Goal: Task Accomplishment & Management: Complete application form

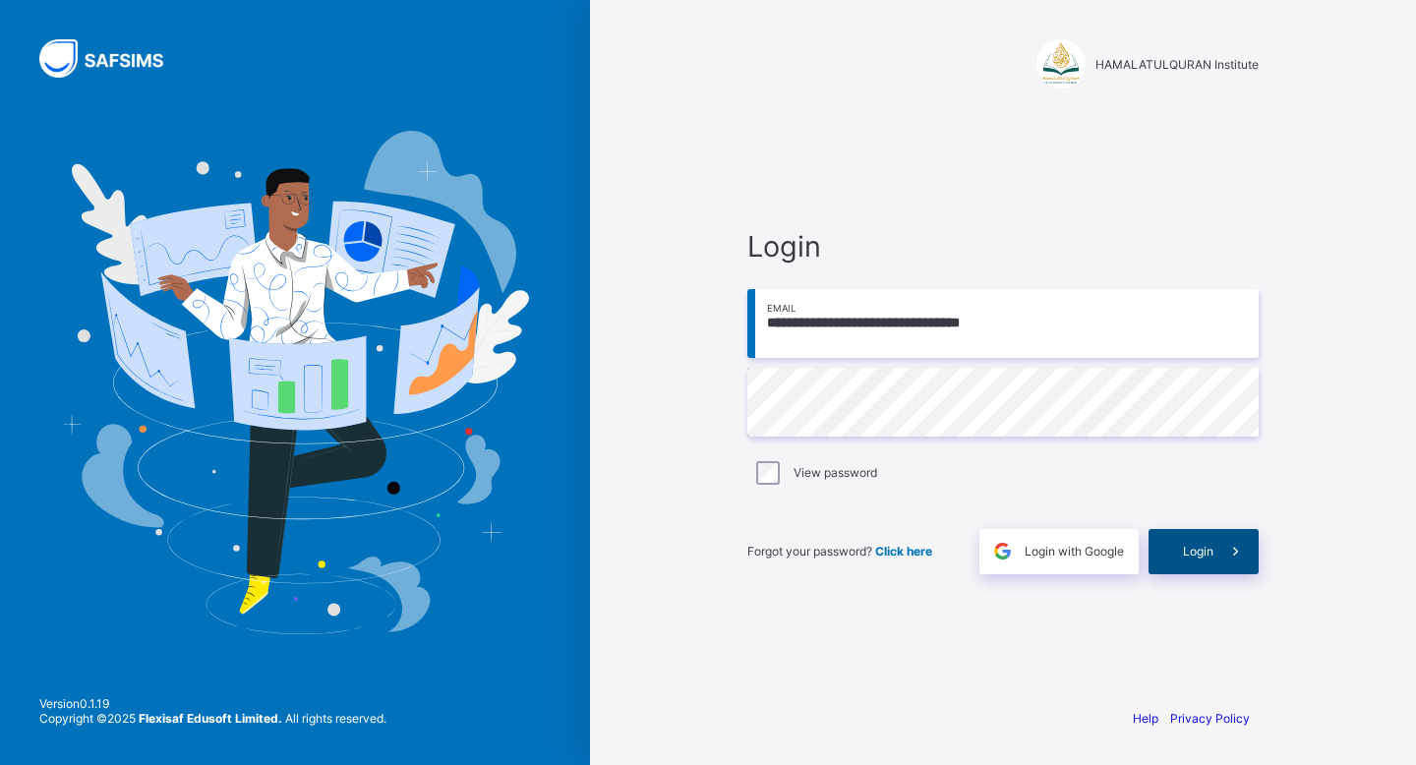
click at [1193, 534] on div "Login" at bounding box center [1203, 551] width 110 height 45
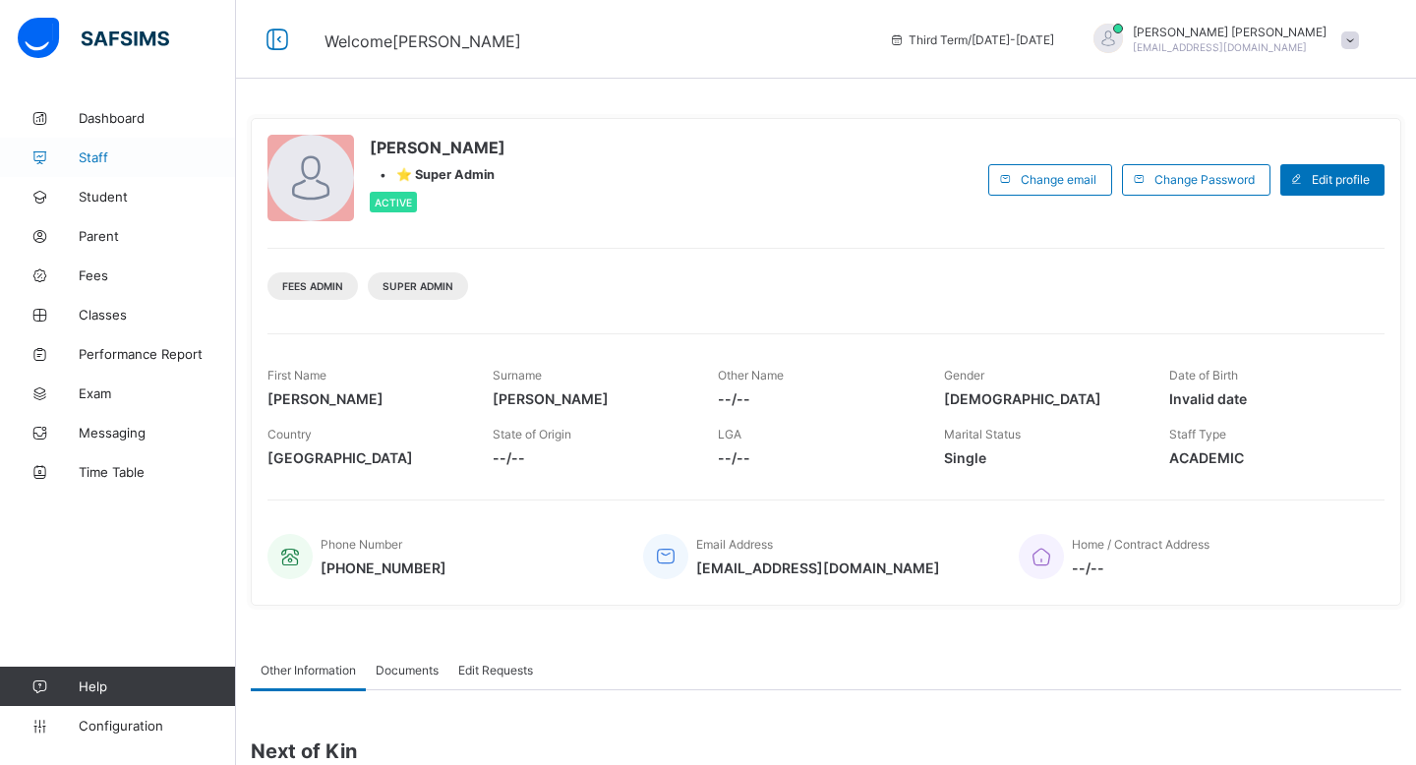
click at [94, 147] on link "Staff" at bounding box center [118, 157] width 236 height 39
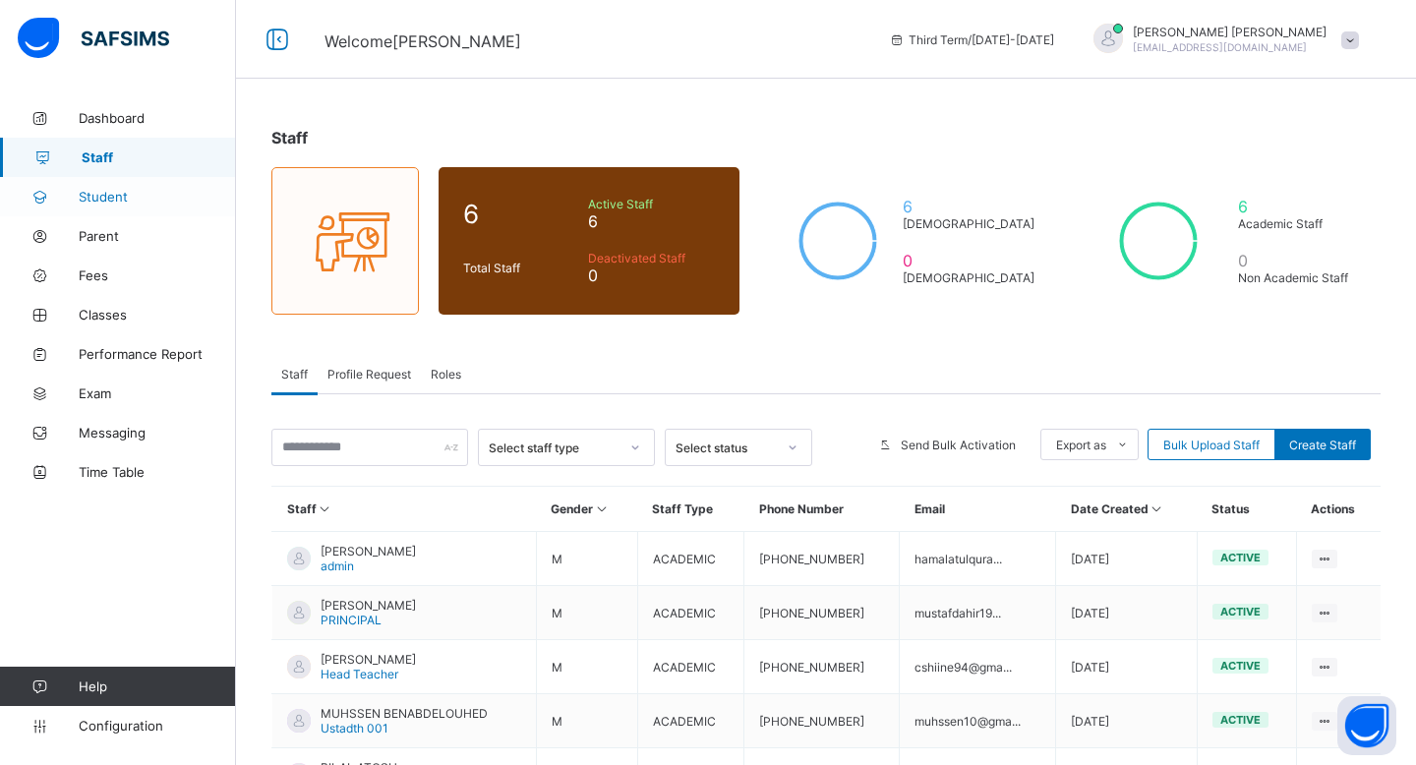
scroll to position [151, 0]
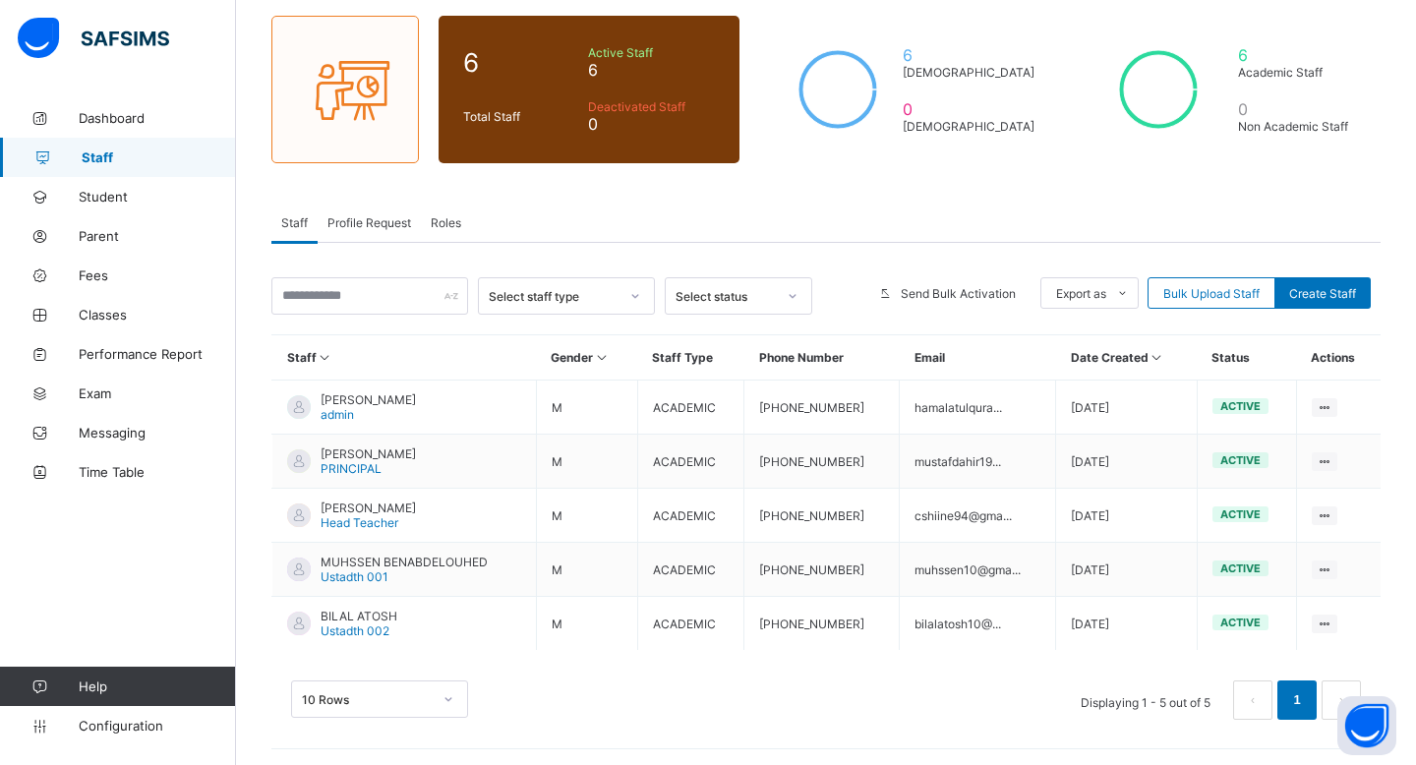
click at [360, 700] on div "10 Rows" at bounding box center [379, 698] width 177 height 37
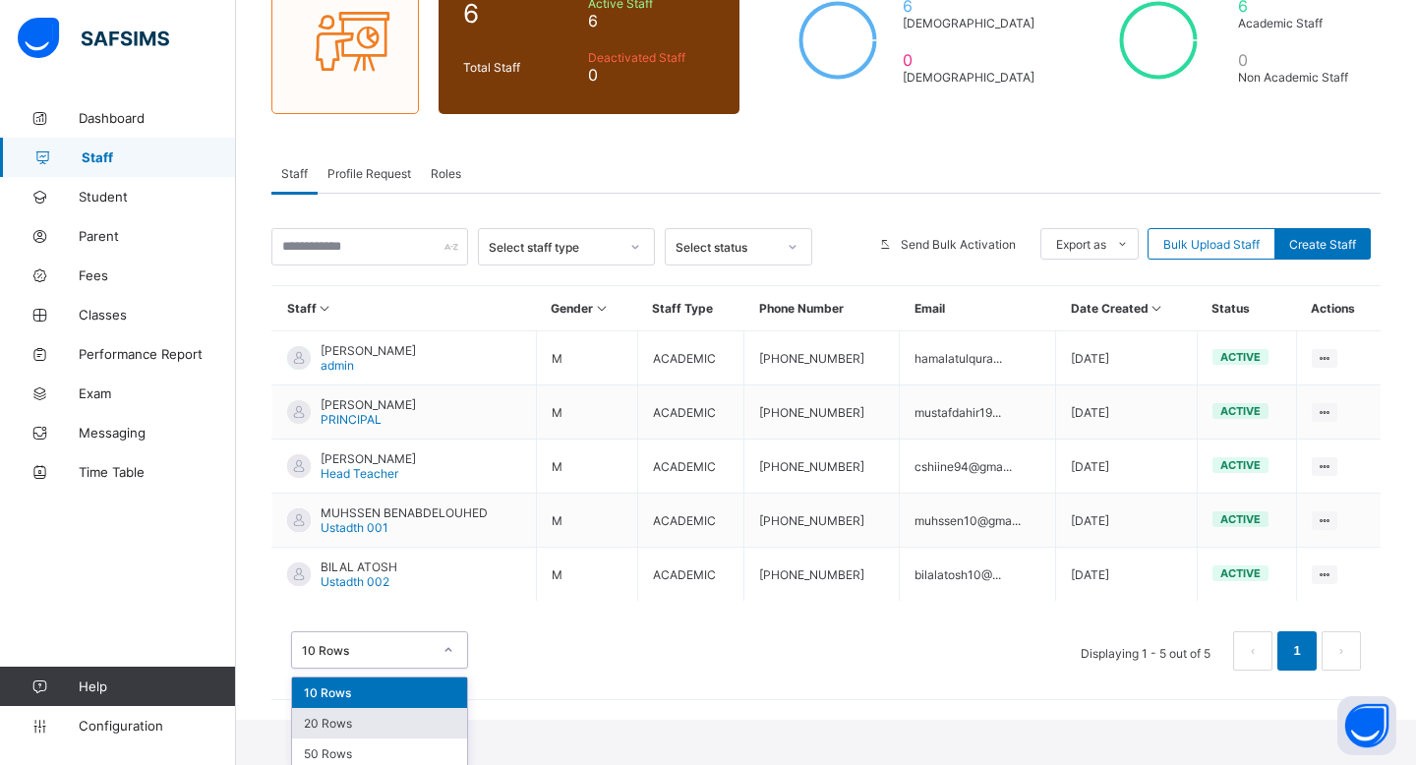
click at [348, 729] on div "20 Rows" at bounding box center [379, 723] width 175 height 30
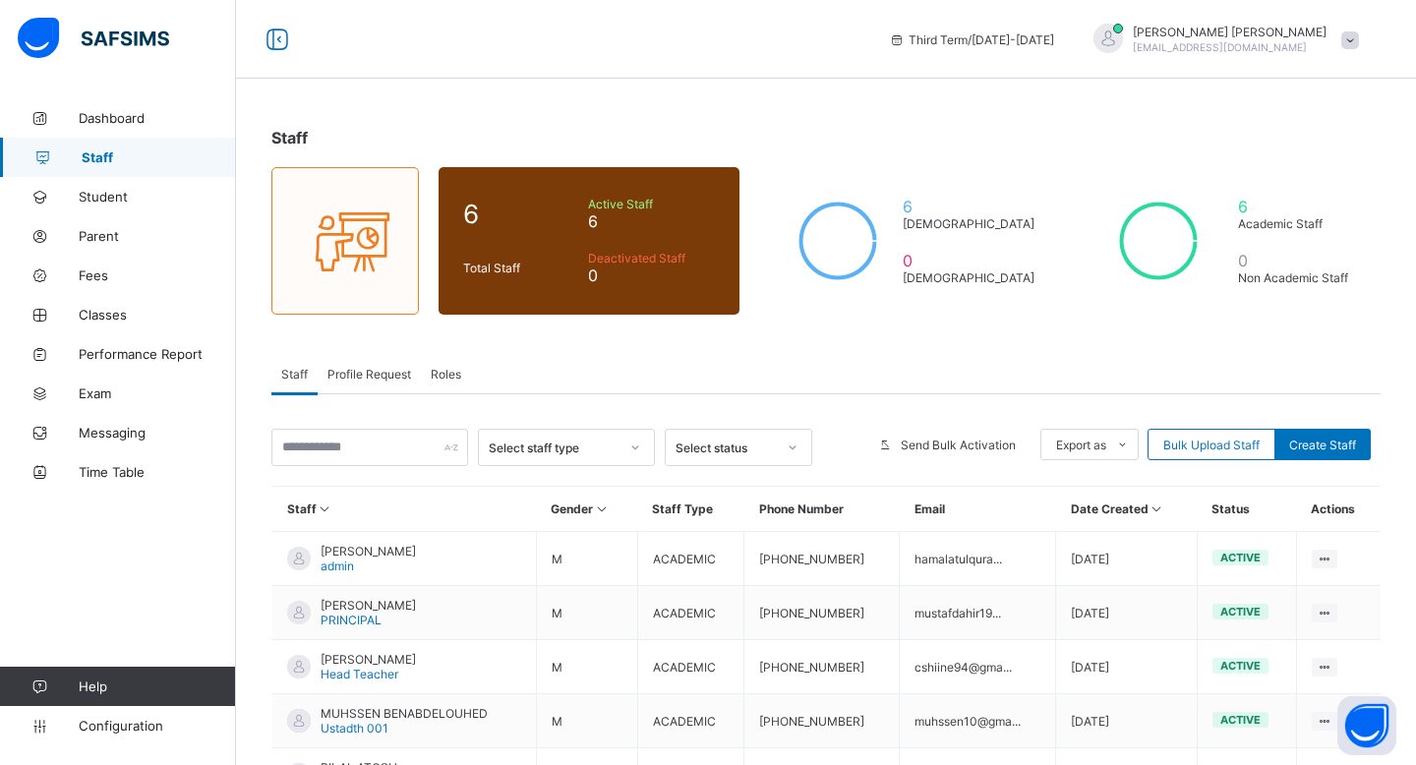
scroll to position [151, 0]
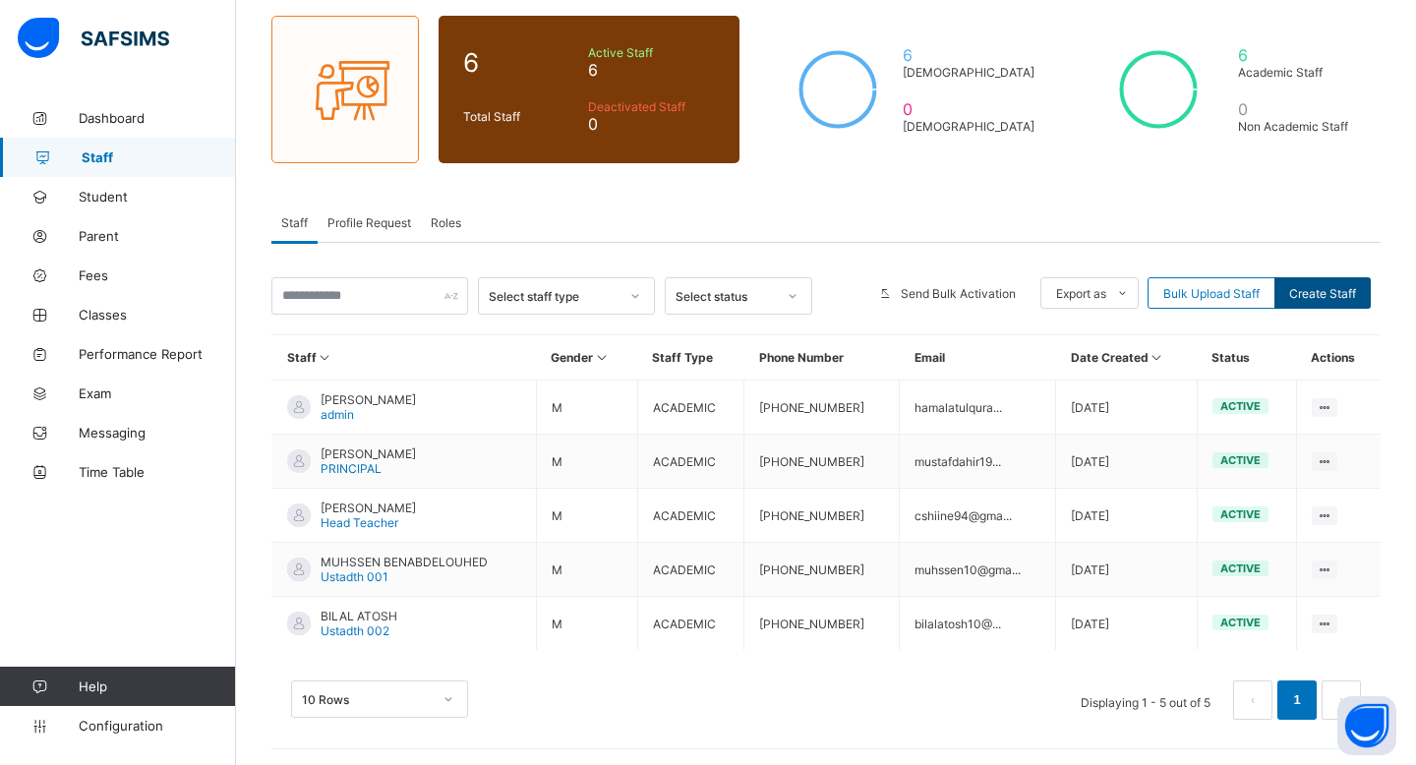
click at [1315, 299] on div "Create Staff" at bounding box center [1322, 292] width 96 height 31
select select "**"
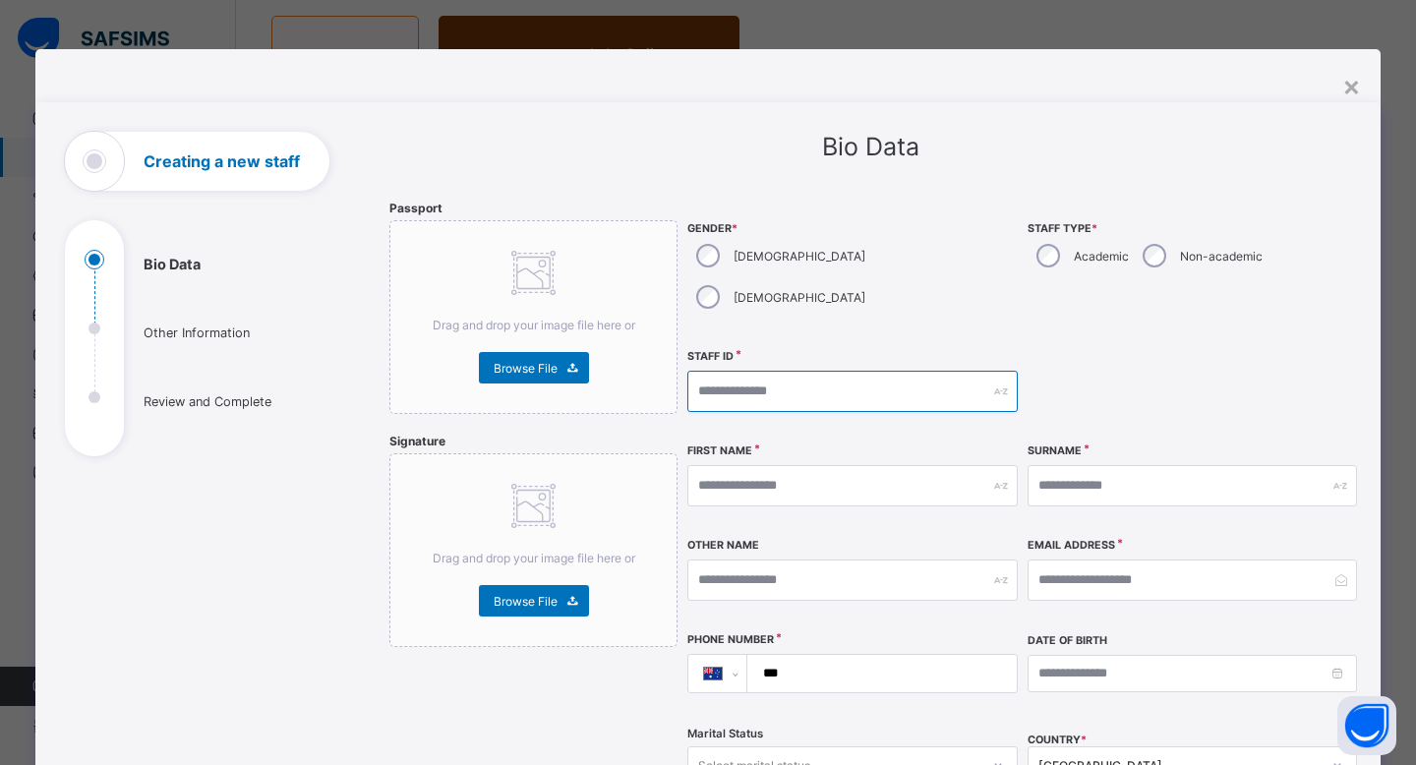
click at [726, 371] on input "text" at bounding box center [851, 391] width 329 height 41
click at [1360, 91] on div "**********" at bounding box center [707, 707] width 1345 height 1317
click at [1352, 86] on div "×" at bounding box center [1351, 85] width 19 height 33
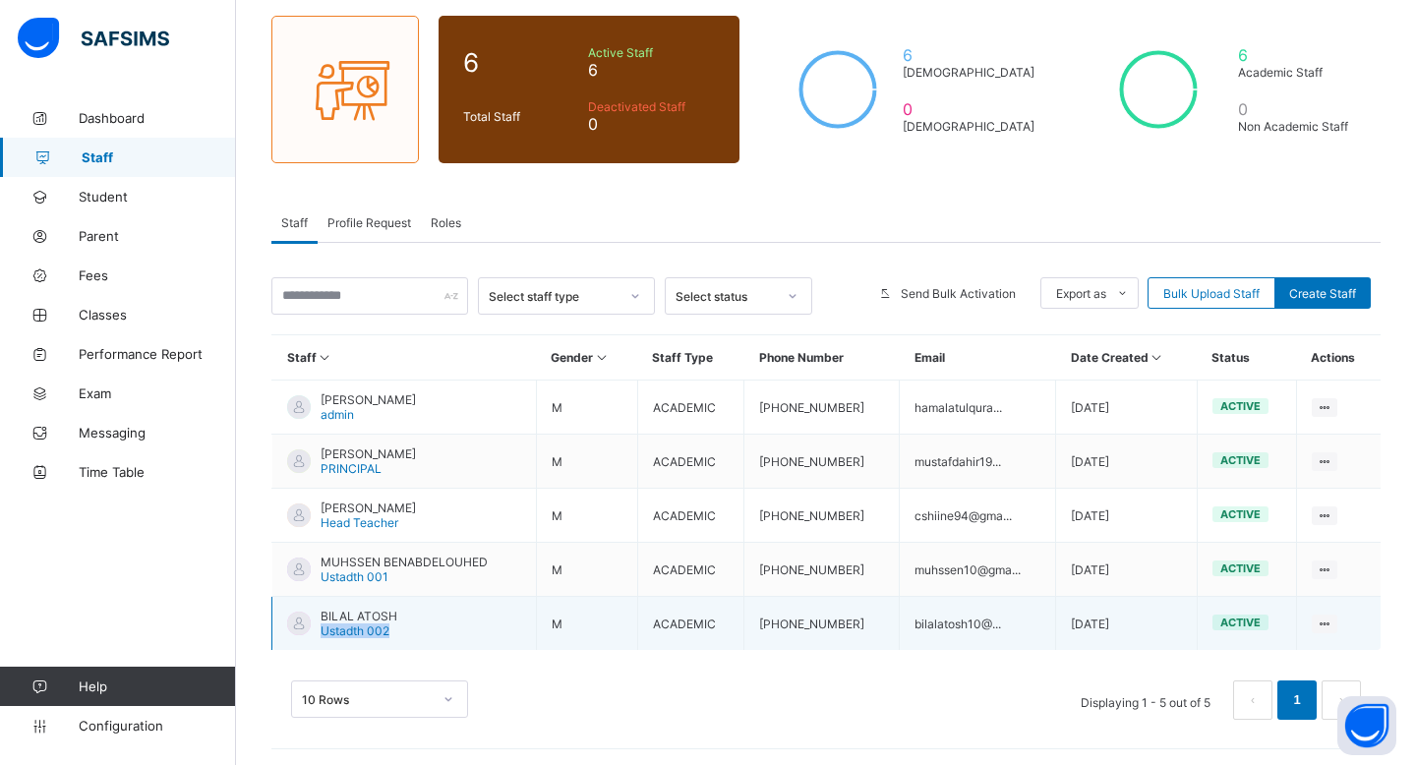
drag, startPoint x: 400, startPoint y: 631, endPoint x: 320, endPoint y: 630, distance: 80.6
click at [320, 630] on td "BILAL ATOSH Ustadth 002" at bounding box center [404, 624] width 264 height 54
copy span "Ustadth 002"
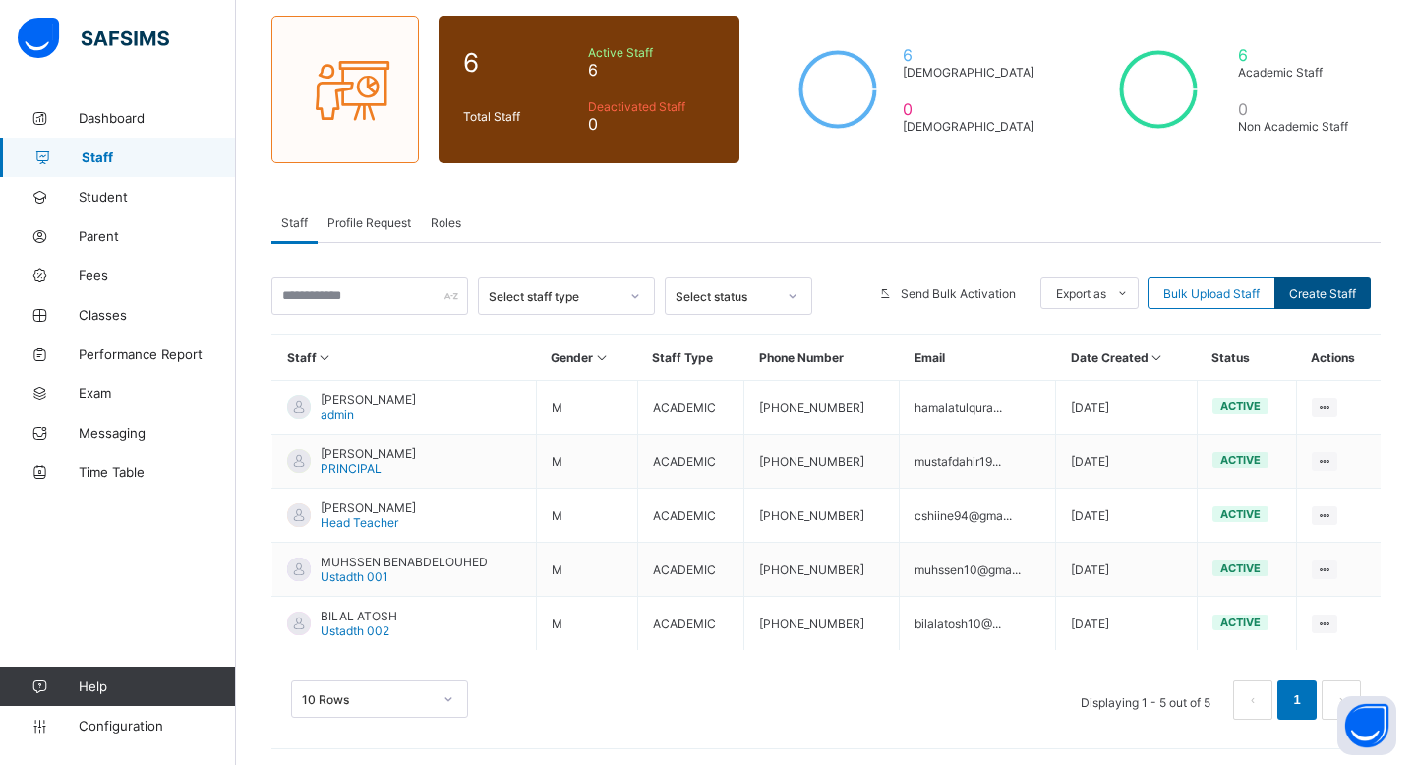
click at [1313, 288] on span "Create Staff" at bounding box center [1322, 293] width 67 height 15
select select "**"
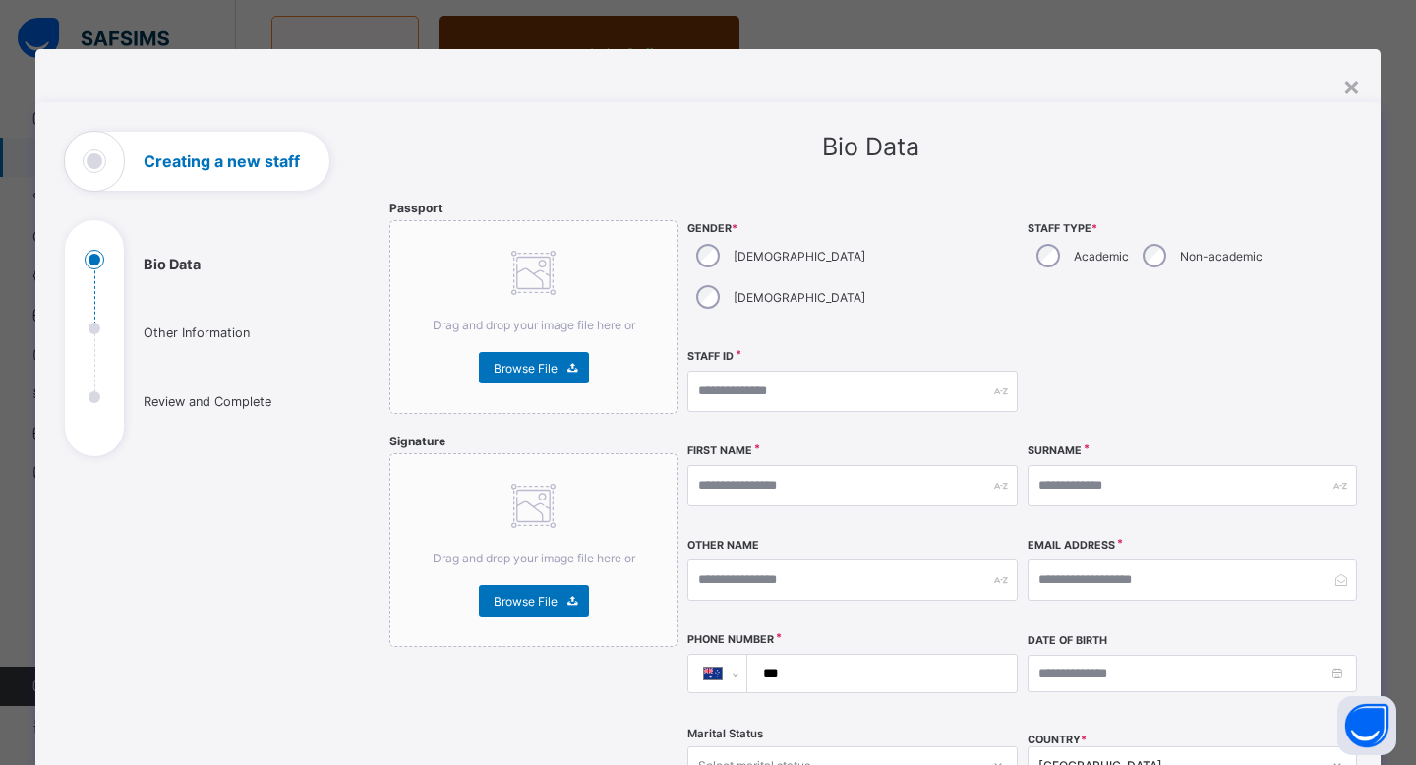
click at [718, 260] on div "[DEMOGRAPHIC_DATA]" at bounding box center [778, 255] width 183 height 41
click at [1030, 253] on div "Academic" at bounding box center [1080, 255] width 106 height 41
click at [895, 371] on input "text" at bounding box center [851, 391] width 329 height 41
paste input "**********"
type input "**********"
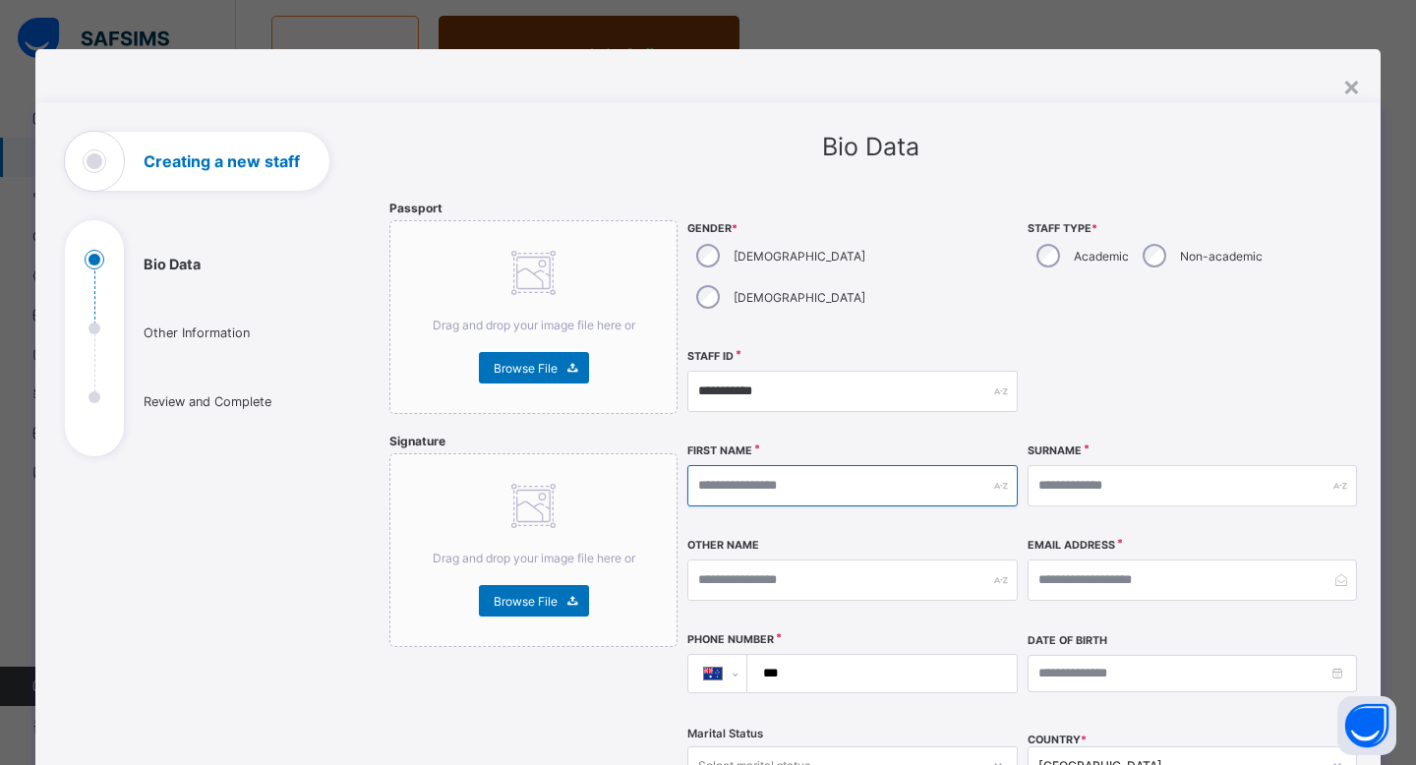
click at [828, 465] on input "text" at bounding box center [851, 485] width 329 height 41
type input "*****"
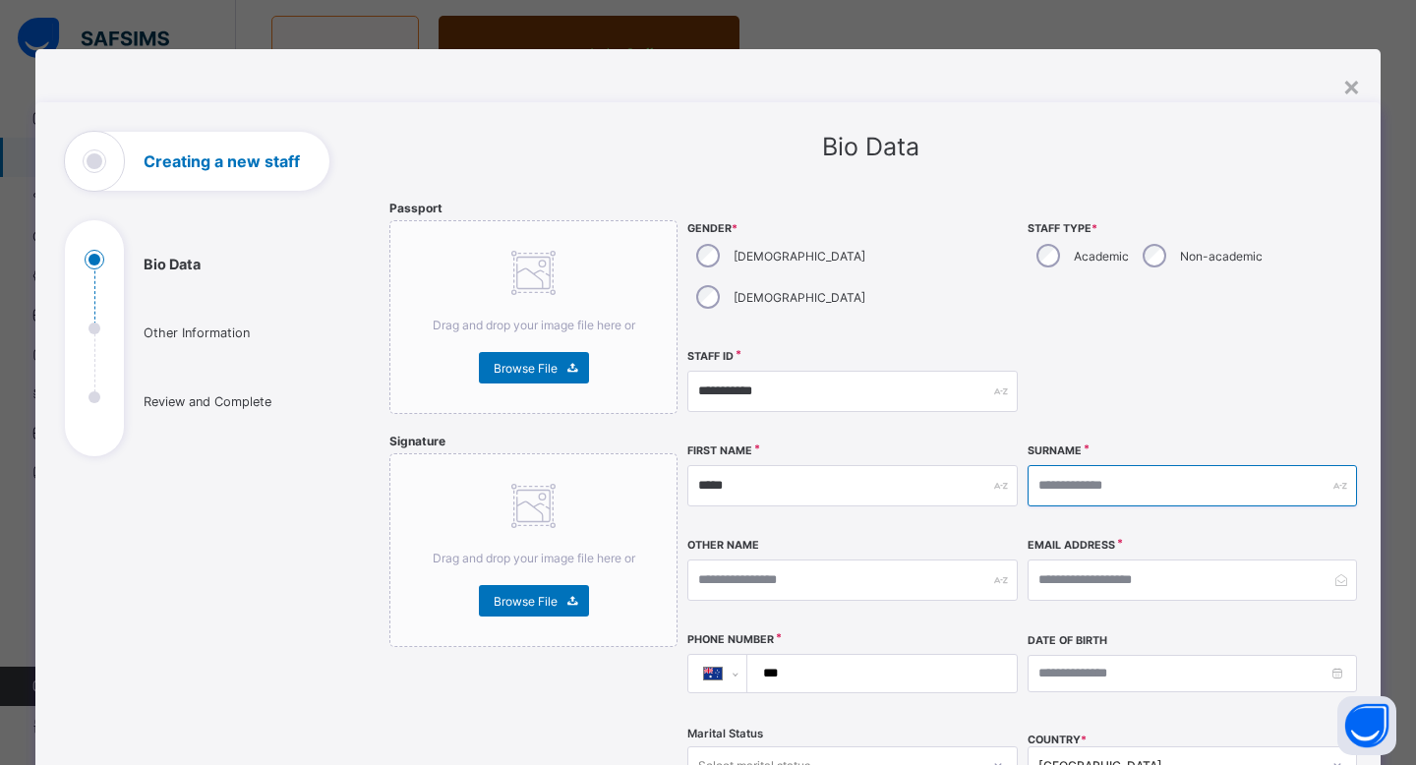
click at [1072, 465] on input "text" at bounding box center [1191, 485] width 329 height 41
type input "******"
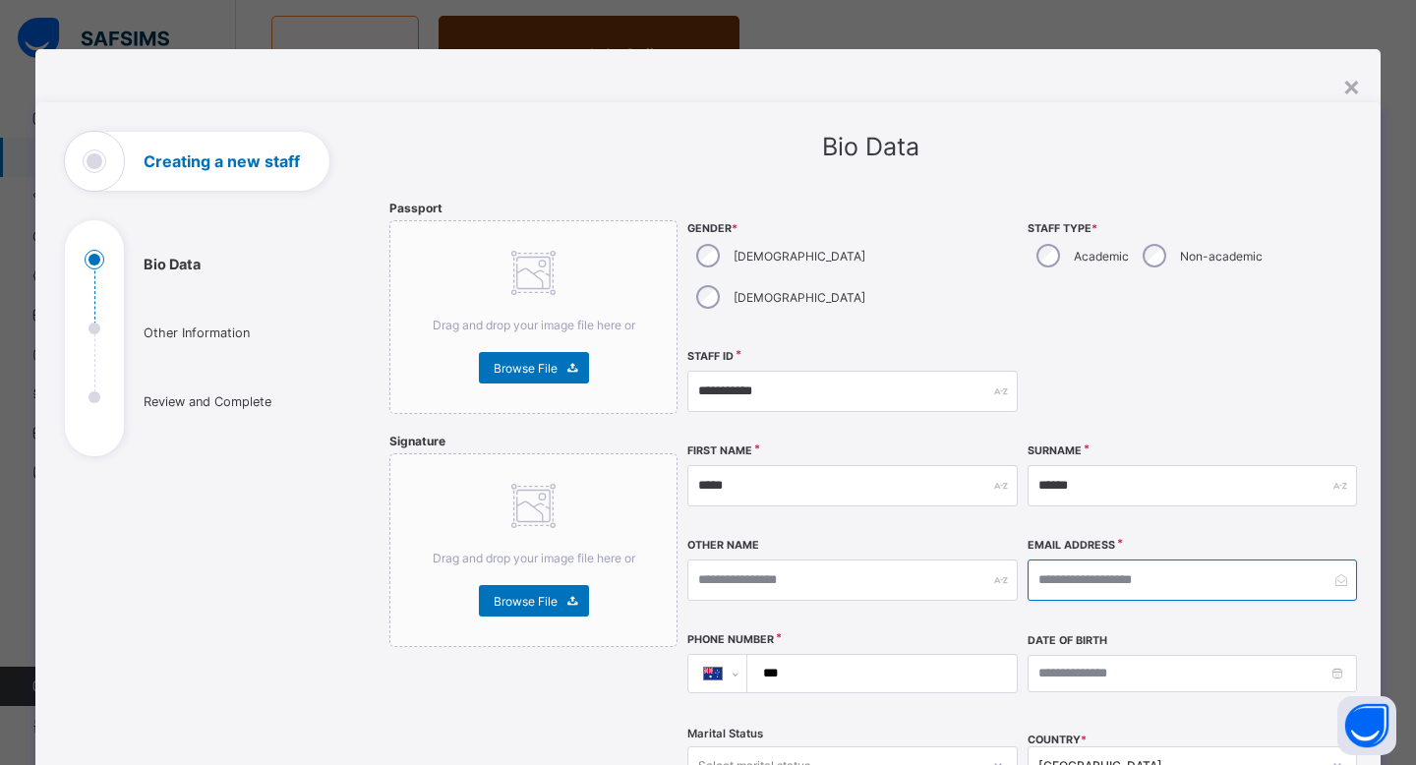
click at [1084, 559] on input "email" at bounding box center [1191, 579] width 329 height 41
paste input "**********"
click at [1031, 559] on input "**********" at bounding box center [1191, 579] width 329 height 41
type input "**********"
click at [902, 655] on input "***" at bounding box center [878, 673] width 254 height 37
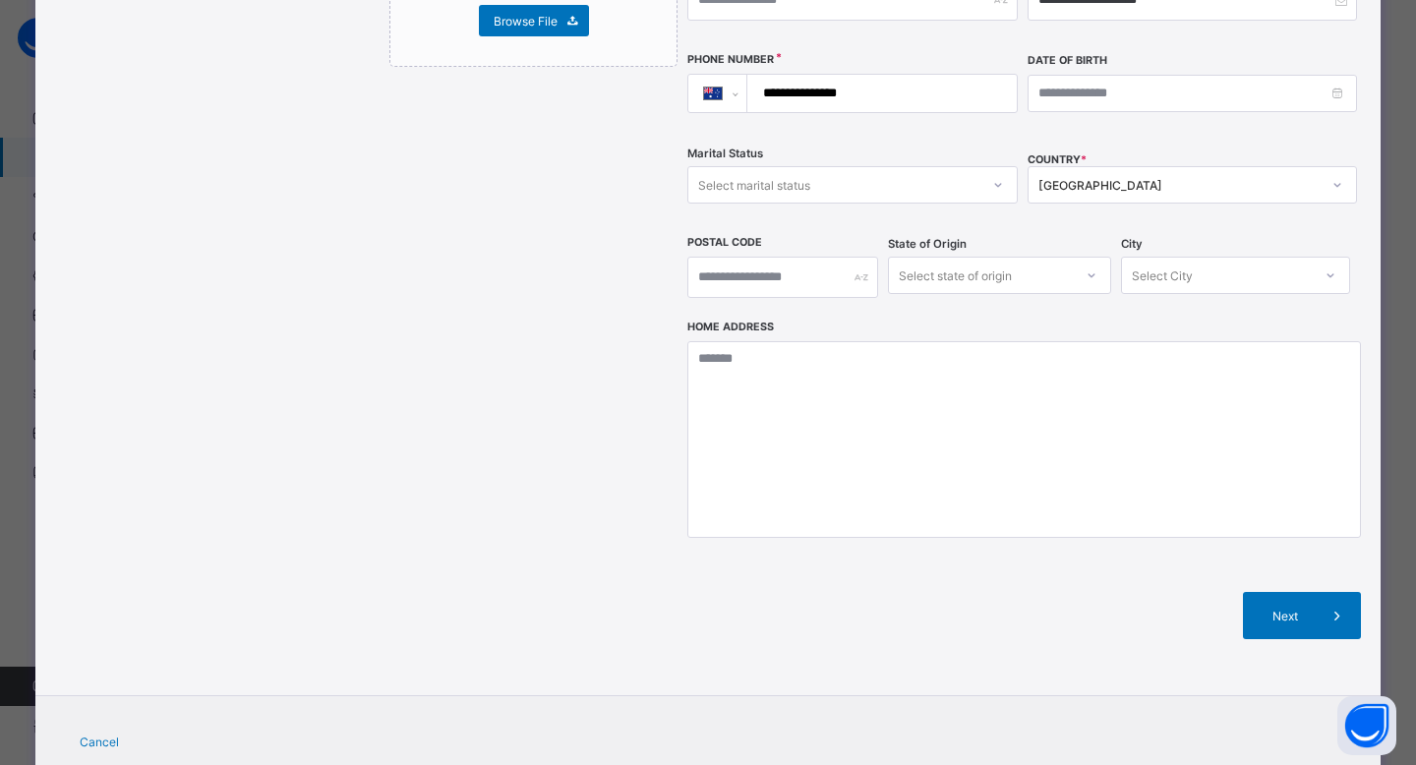
scroll to position [611, 0]
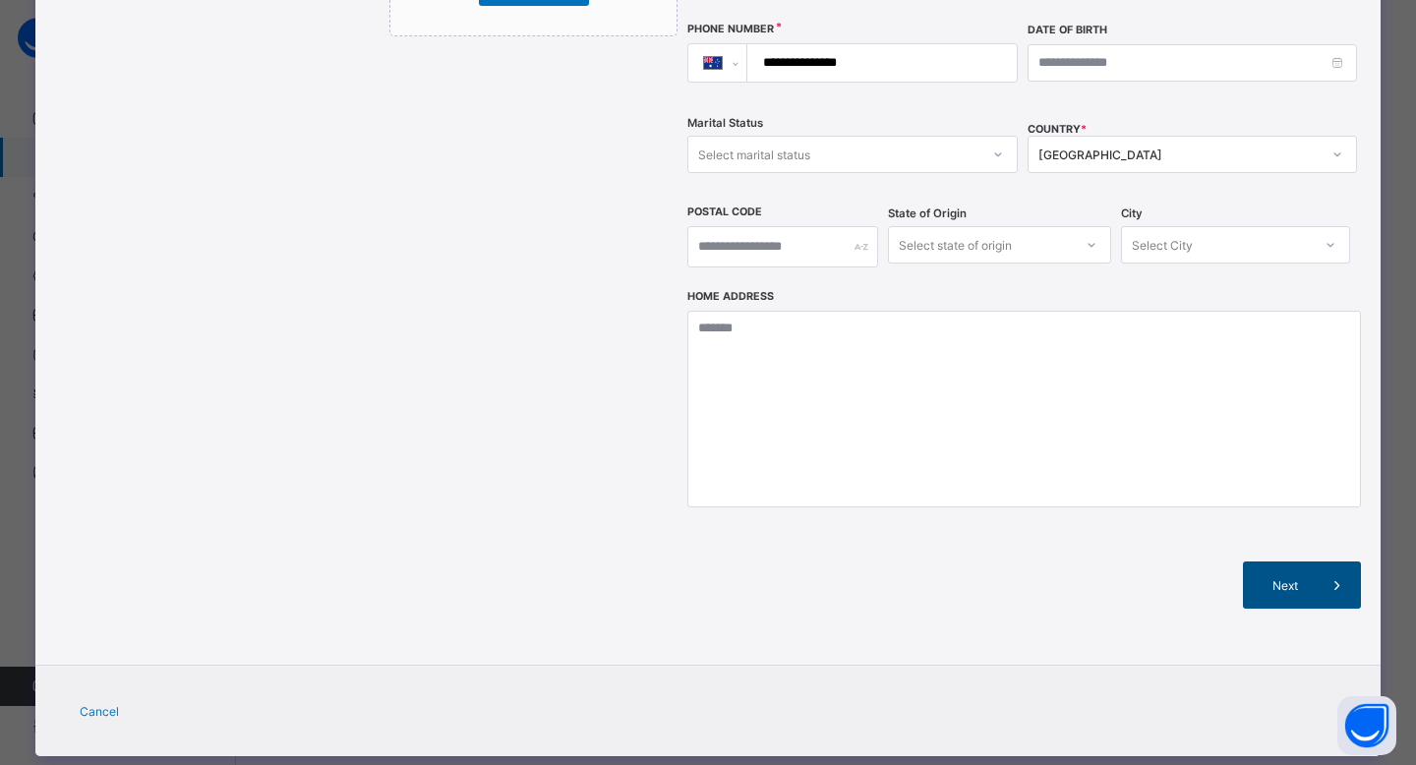
type input "**********"
click at [1264, 564] on div "Next" at bounding box center [1302, 584] width 118 height 47
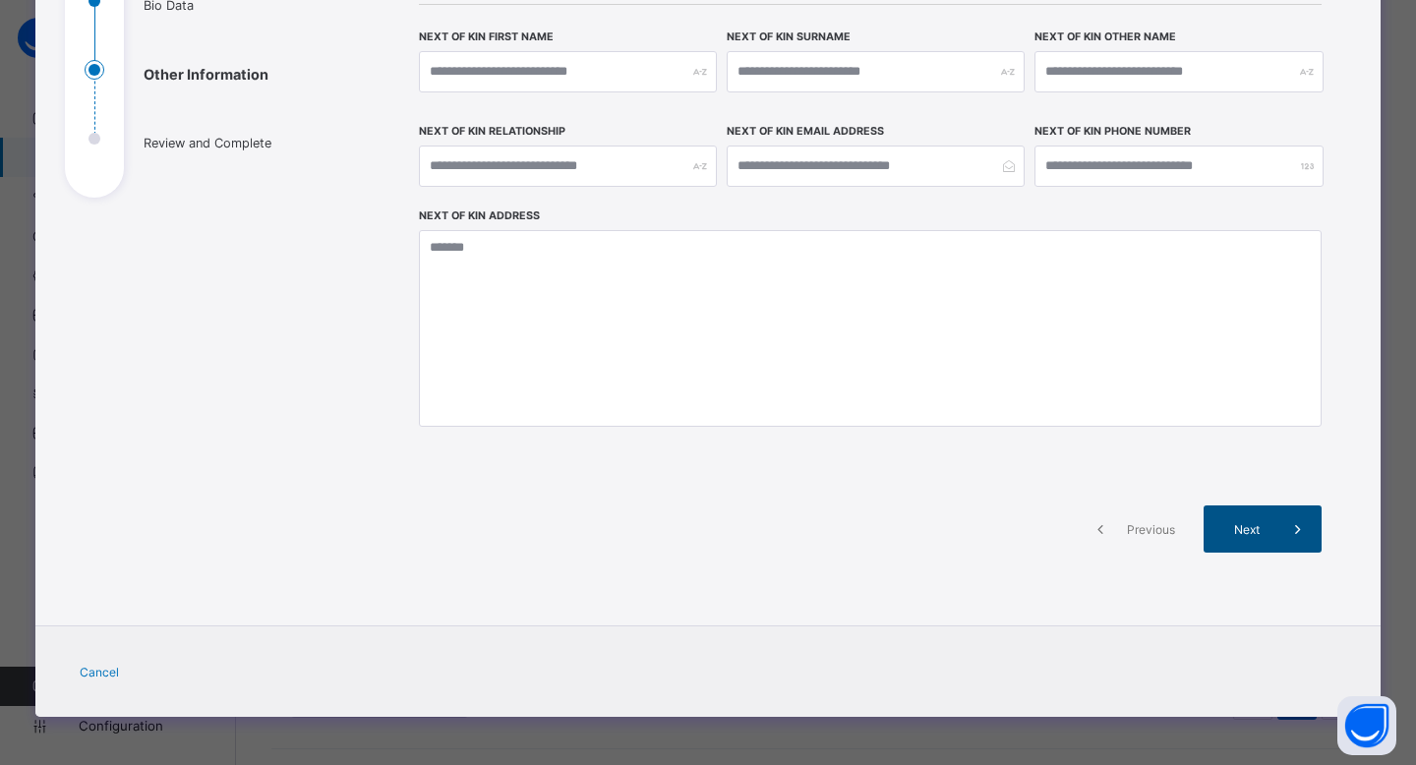
click at [1258, 533] on span "Next" at bounding box center [1246, 529] width 56 height 15
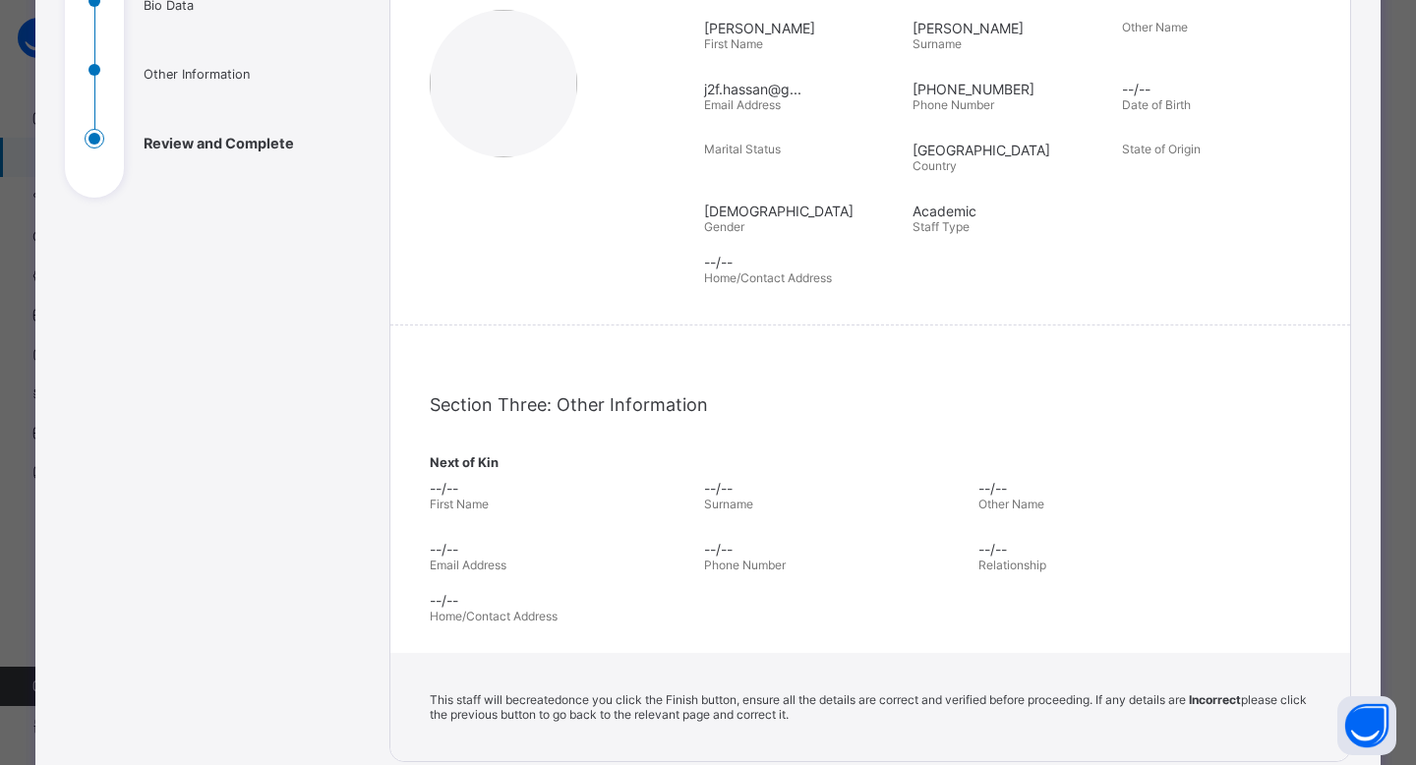
scroll to position [530, 0]
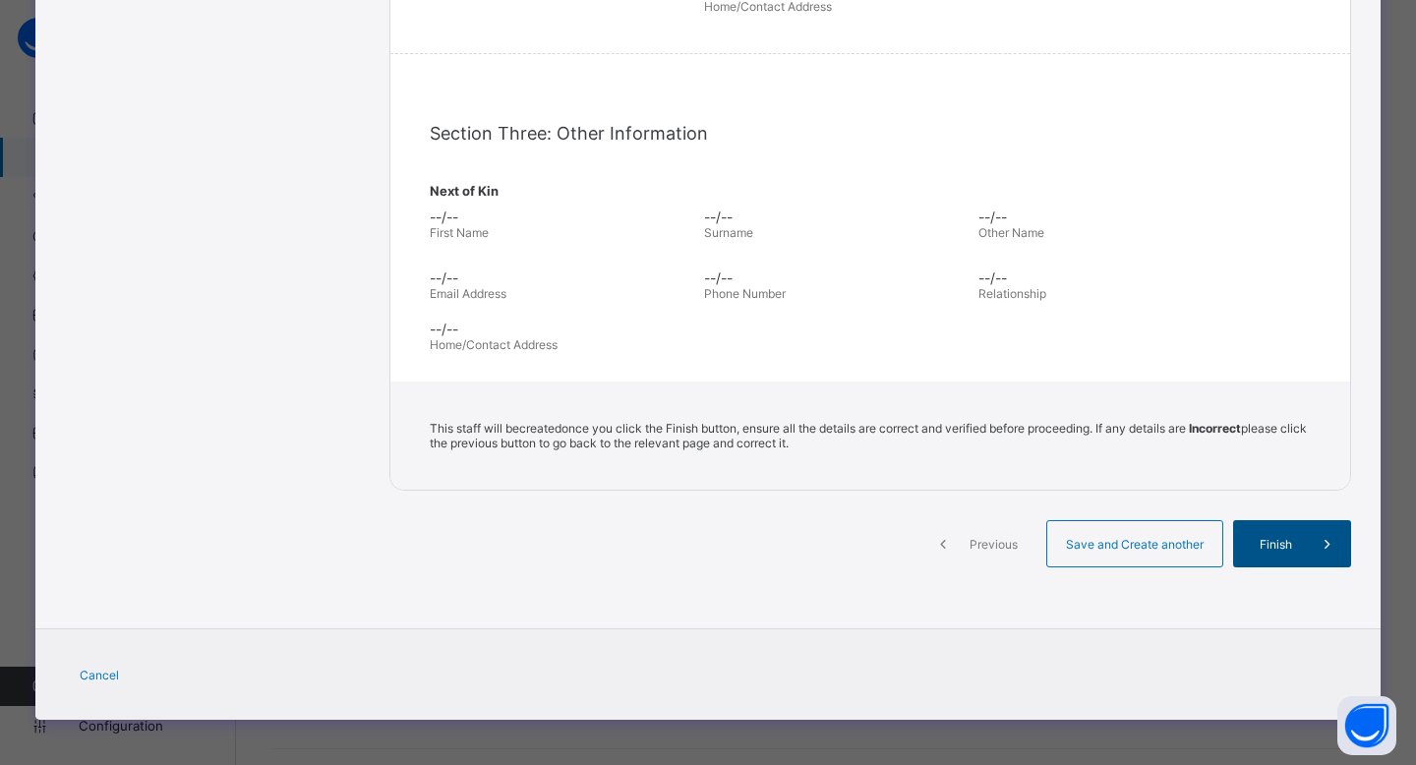
click at [1261, 537] on span "Finish" at bounding box center [1276, 544] width 56 height 15
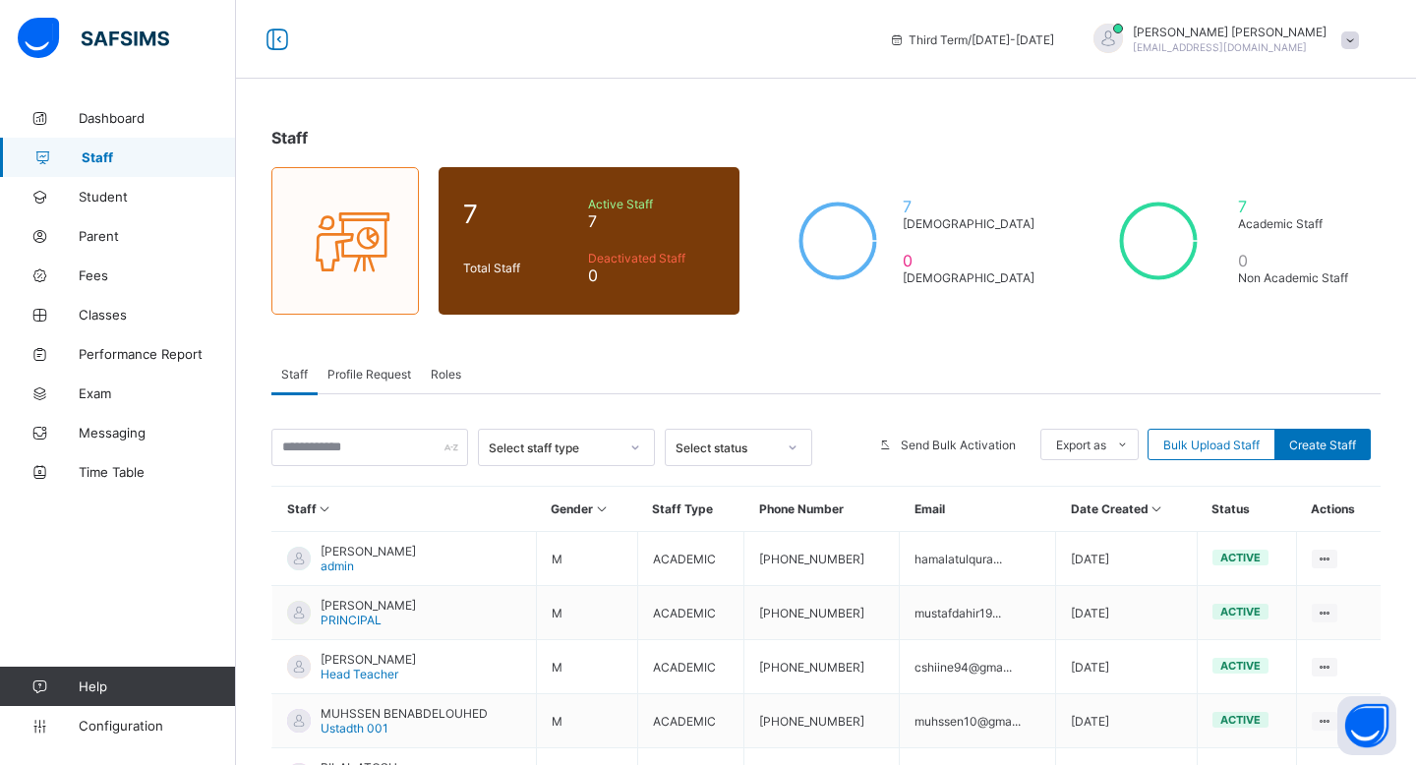
scroll to position [205, 0]
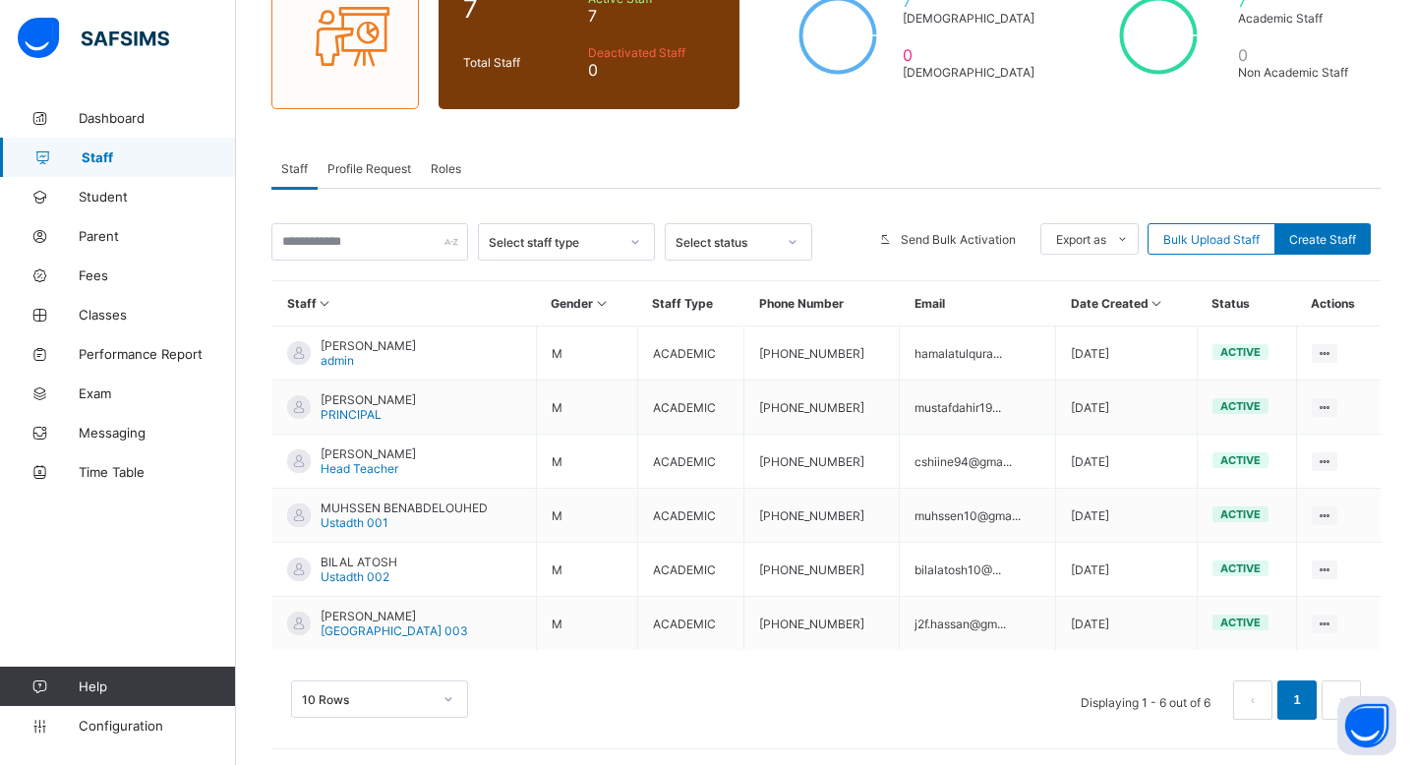
click at [350, 172] on span "Profile Request" at bounding box center [369, 168] width 84 height 15
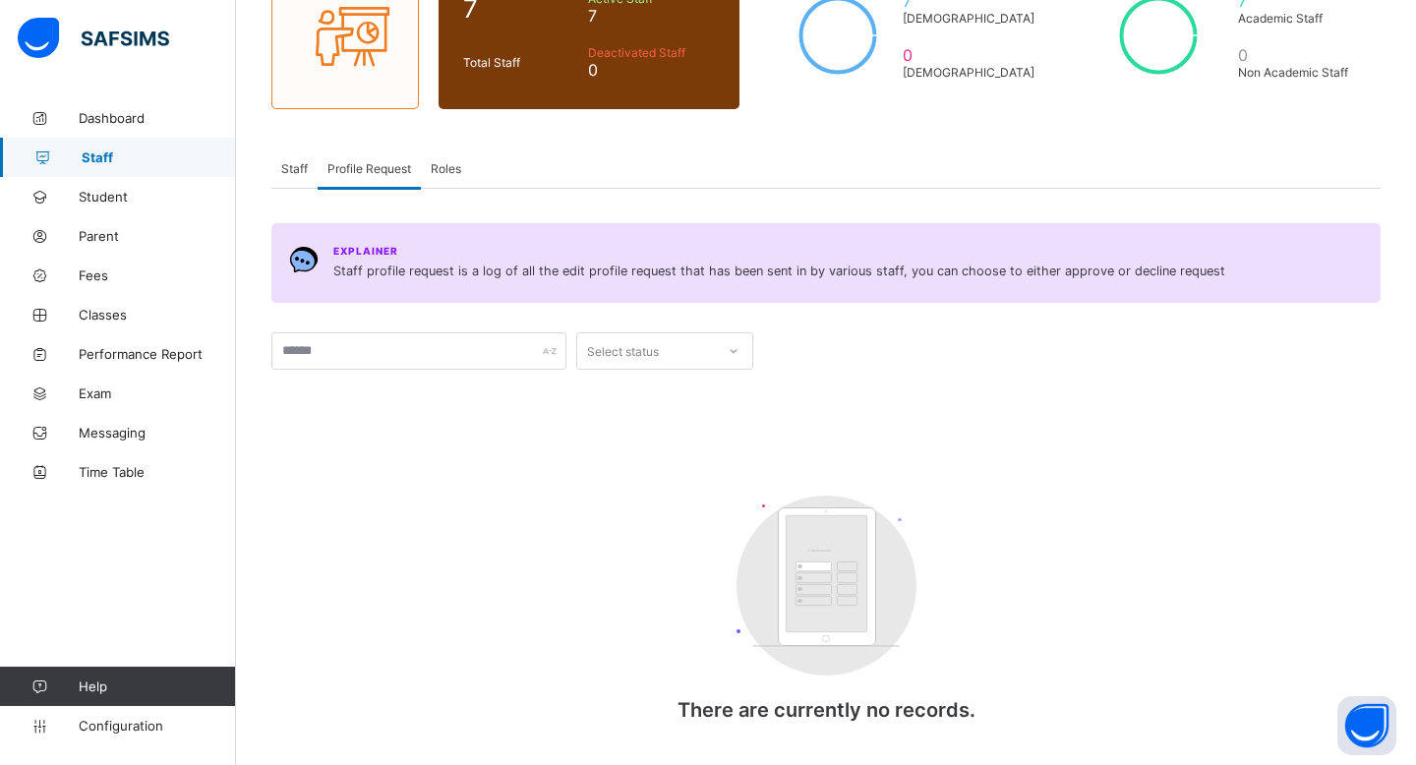
click at [456, 178] on div "Roles" at bounding box center [446, 167] width 50 height 39
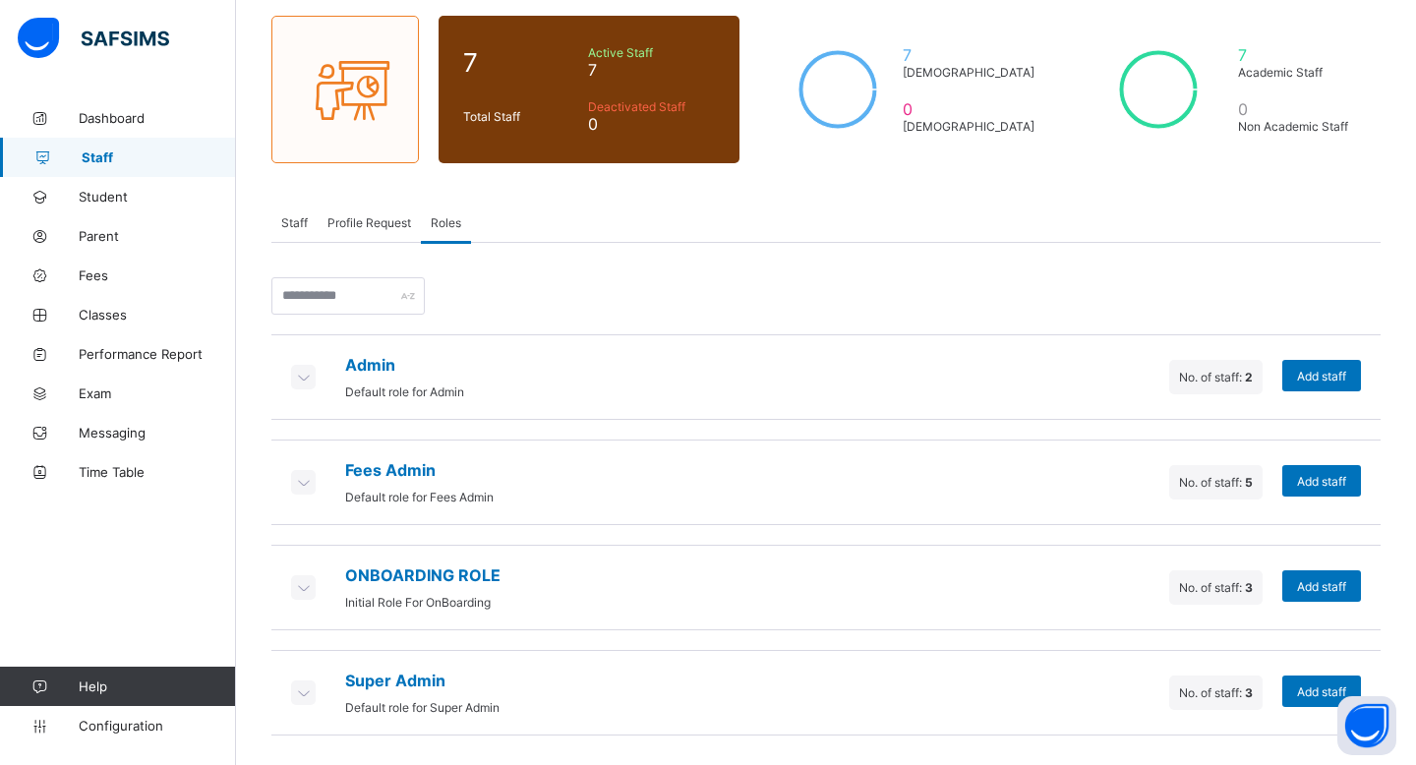
scroll to position [146, 0]
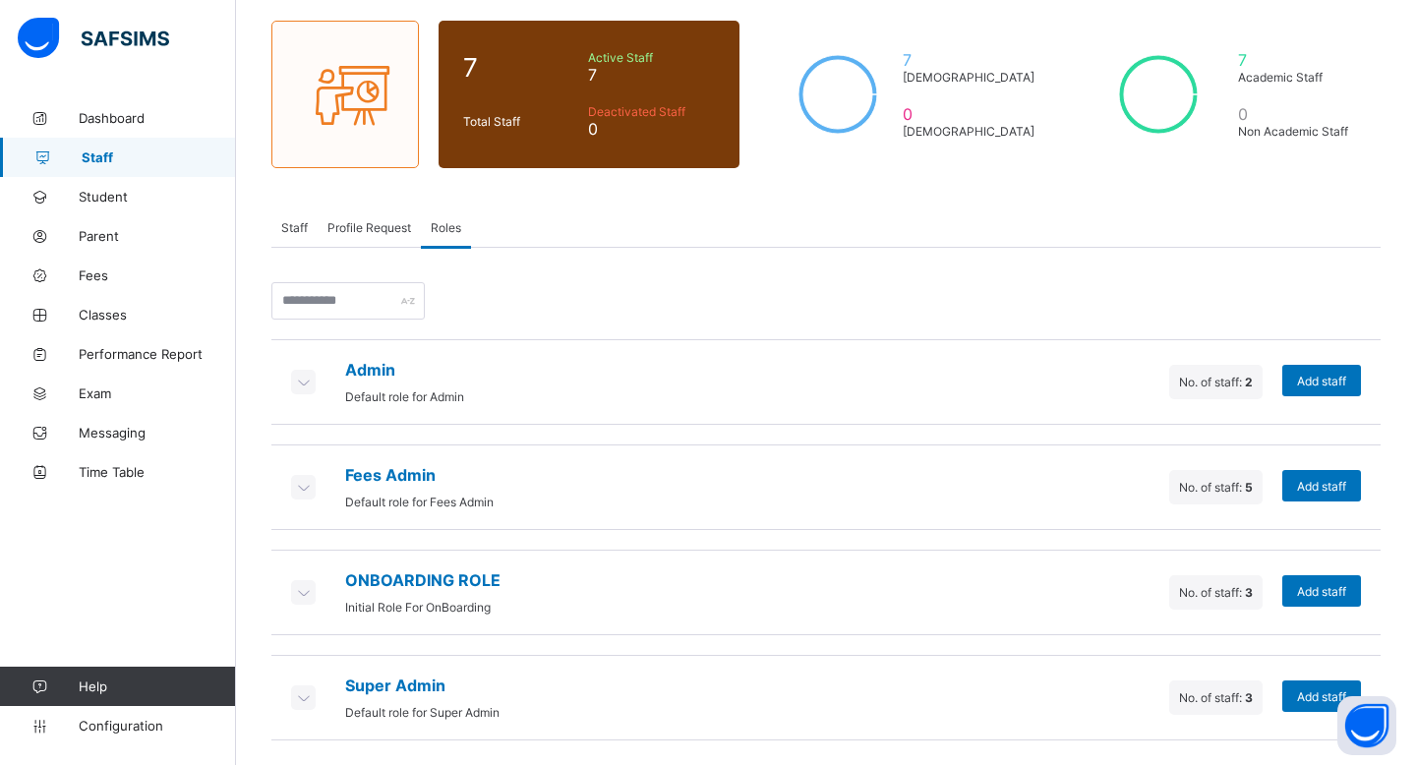
click at [306, 484] on icon at bounding box center [303, 487] width 22 height 20
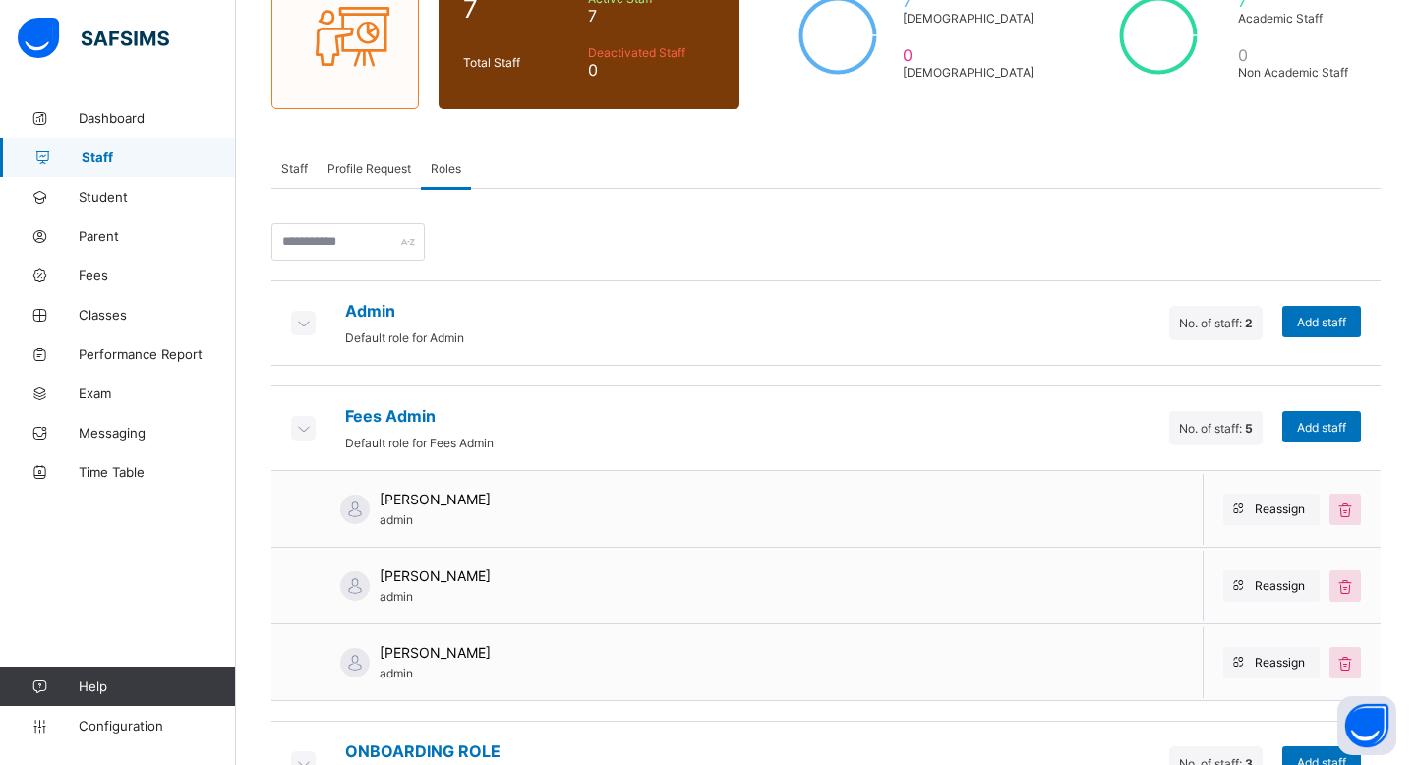
click at [319, 423] on div "Fees Admin Default role for Fees Admin" at bounding box center [392, 428] width 203 height 44
click at [300, 413] on div "Fees Admin Default role for Fees Admin" at bounding box center [392, 428] width 203 height 44
click at [303, 440] on div "Fees Admin Default role for Fees Admin" at bounding box center [392, 428] width 203 height 44
click at [307, 428] on icon at bounding box center [303, 428] width 22 height 20
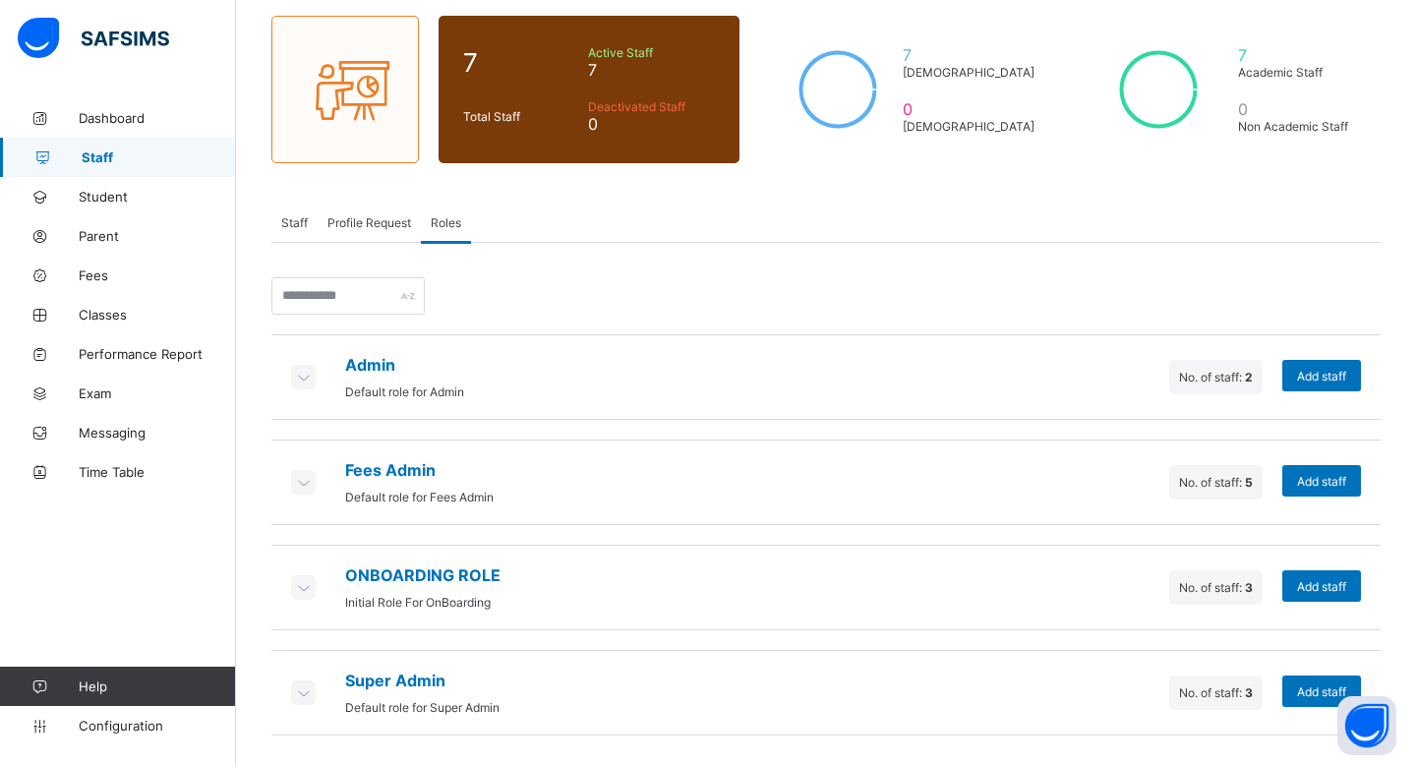
scroll to position [146, 0]
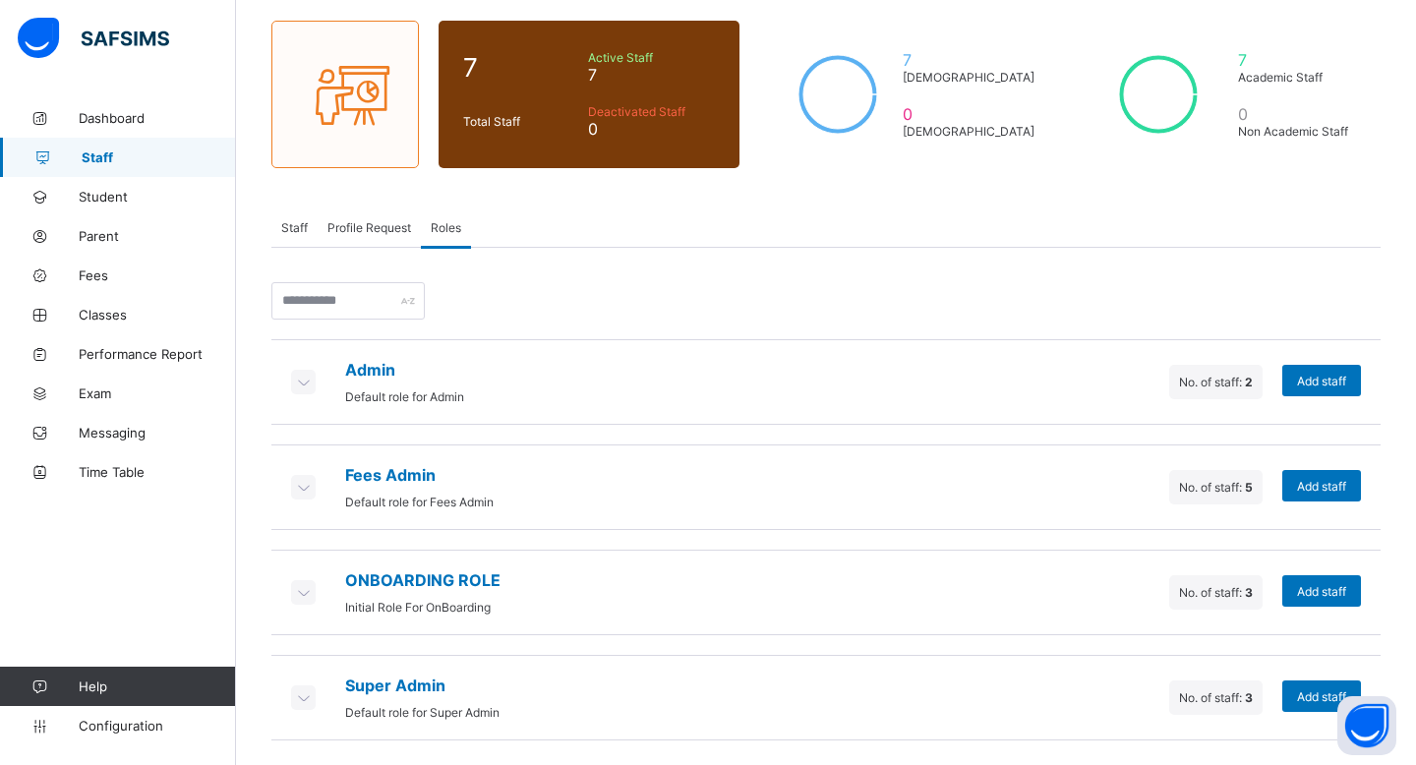
click at [306, 589] on icon at bounding box center [303, 592] width 22 height 20
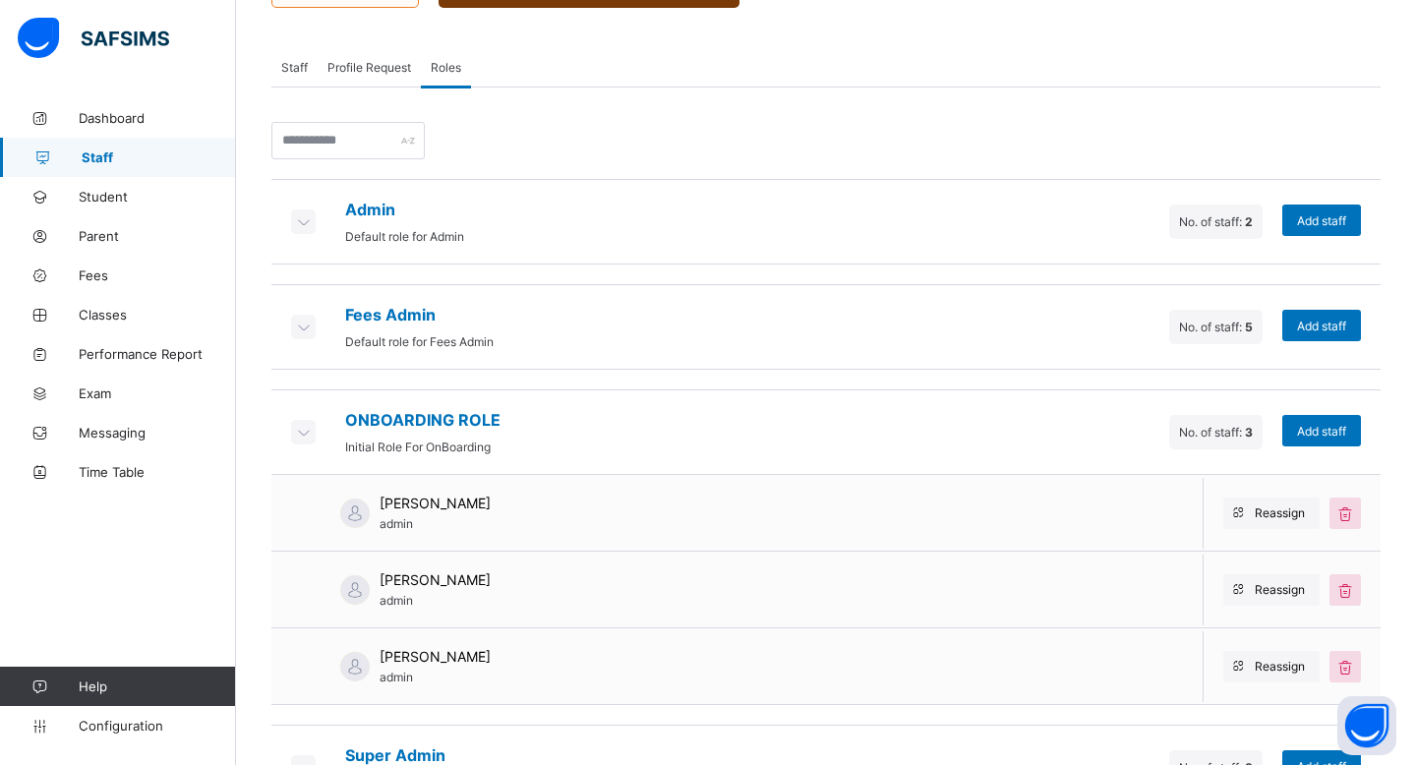
scroll to position [376, 0]
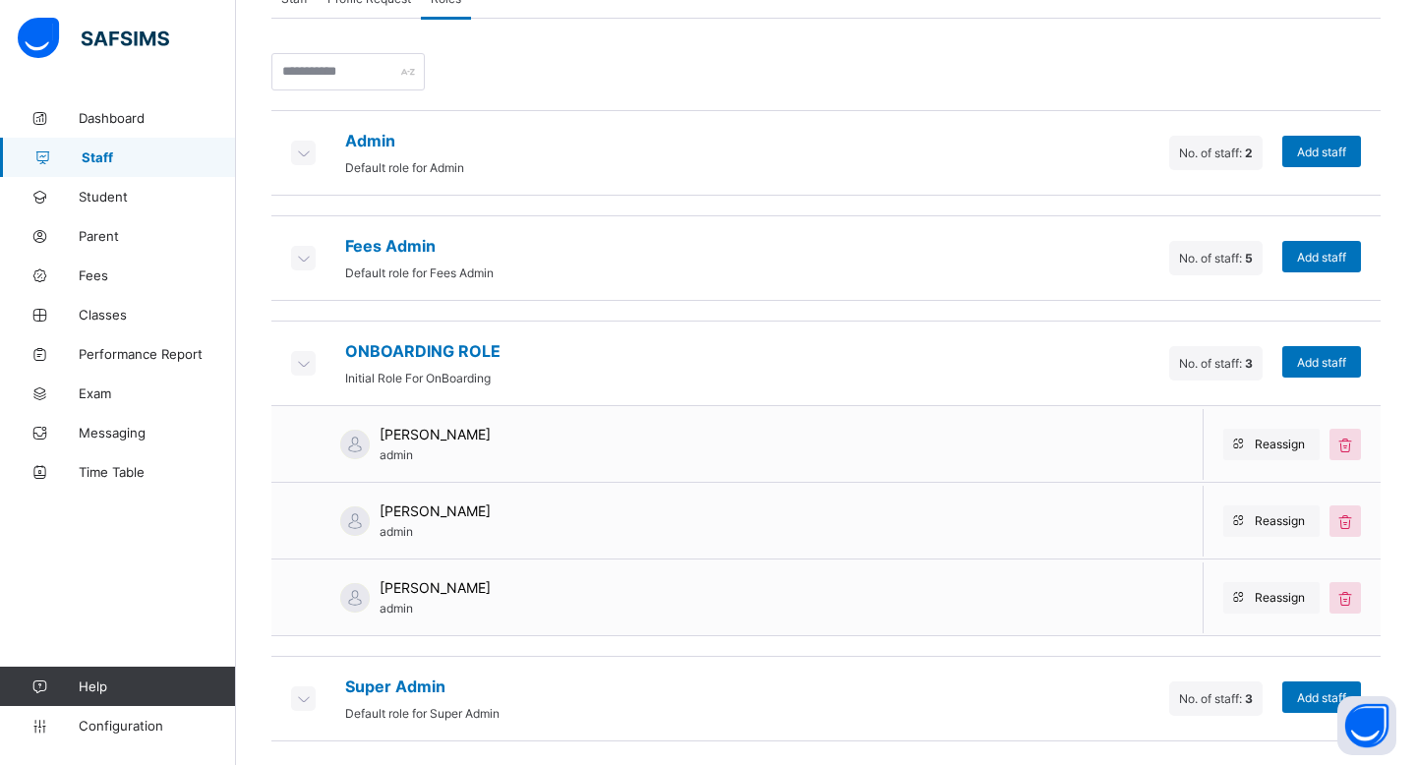
click at [303, 362] on icon at bounding box center [303, 363] width 22 height 20
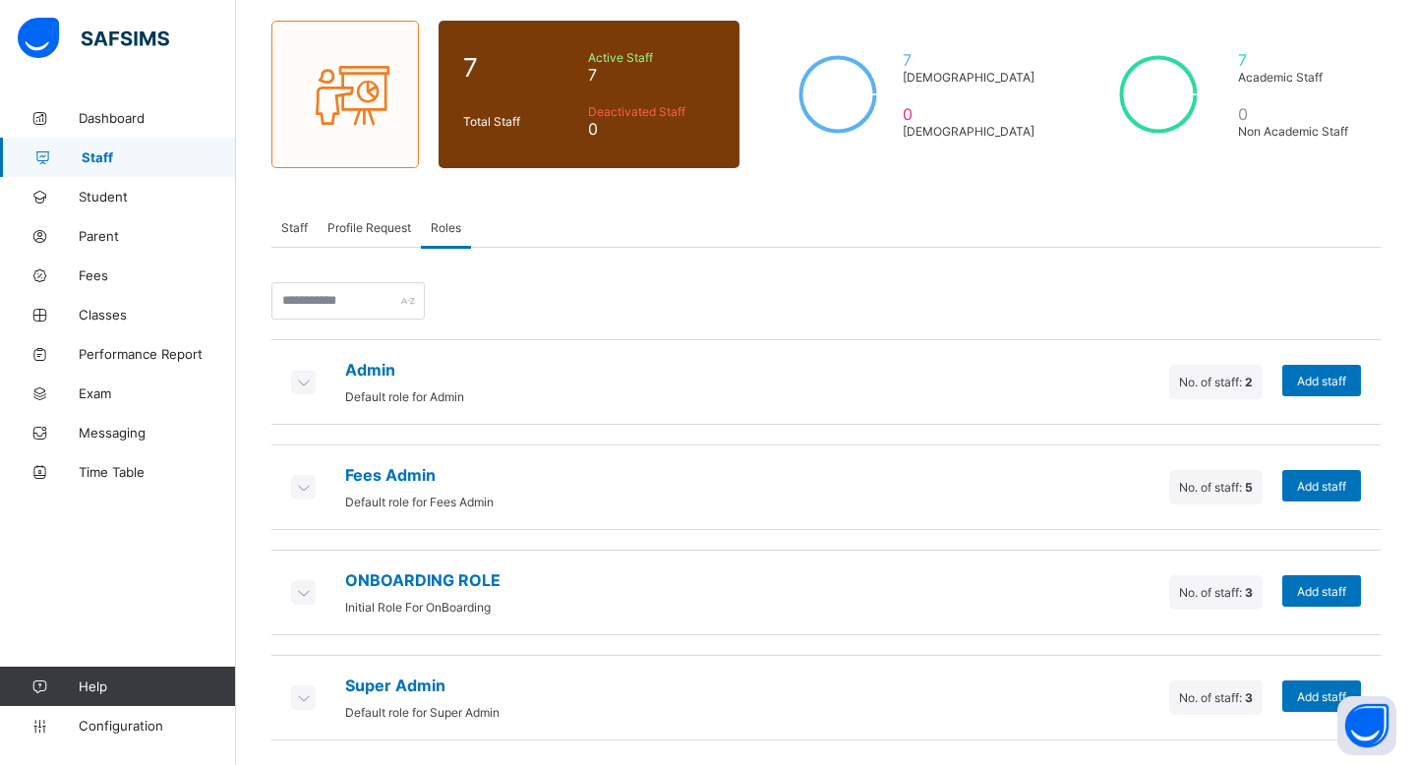
click at [311, 381] on icon at bounding box center [303, 382] width 22 height 20
click at [308, 381] on icon at bounding box center [303, 382] width 22 height 20
click at [298, 380] on icon at bounding box center [303, 382] width 22 height 20
click at [330, 375] on div "Admin Default role for Admin" at bounding box center [377, 382] width 173 height 44
click at [302, 697] on icon at bounding box center [303, 697] width 22 height 20
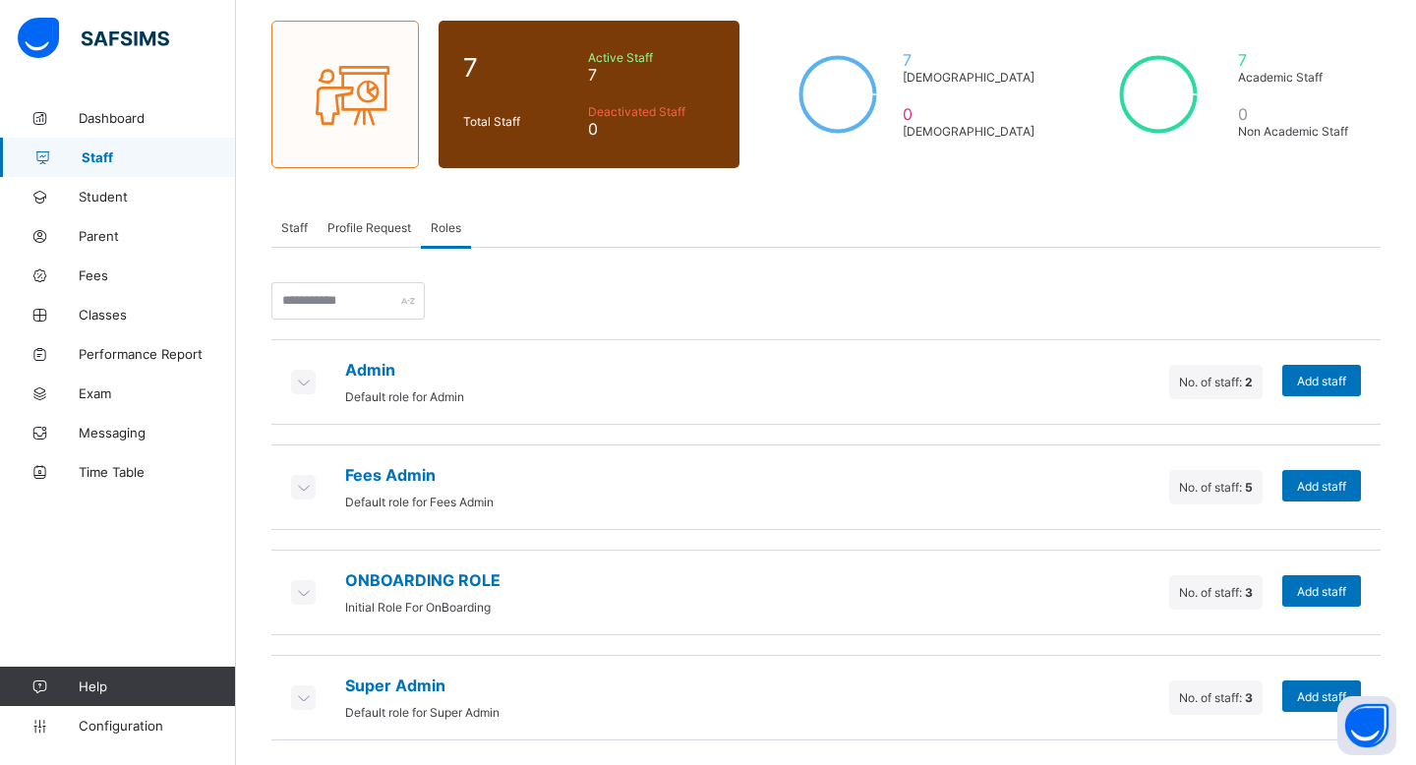
scroll to position [376, 0]
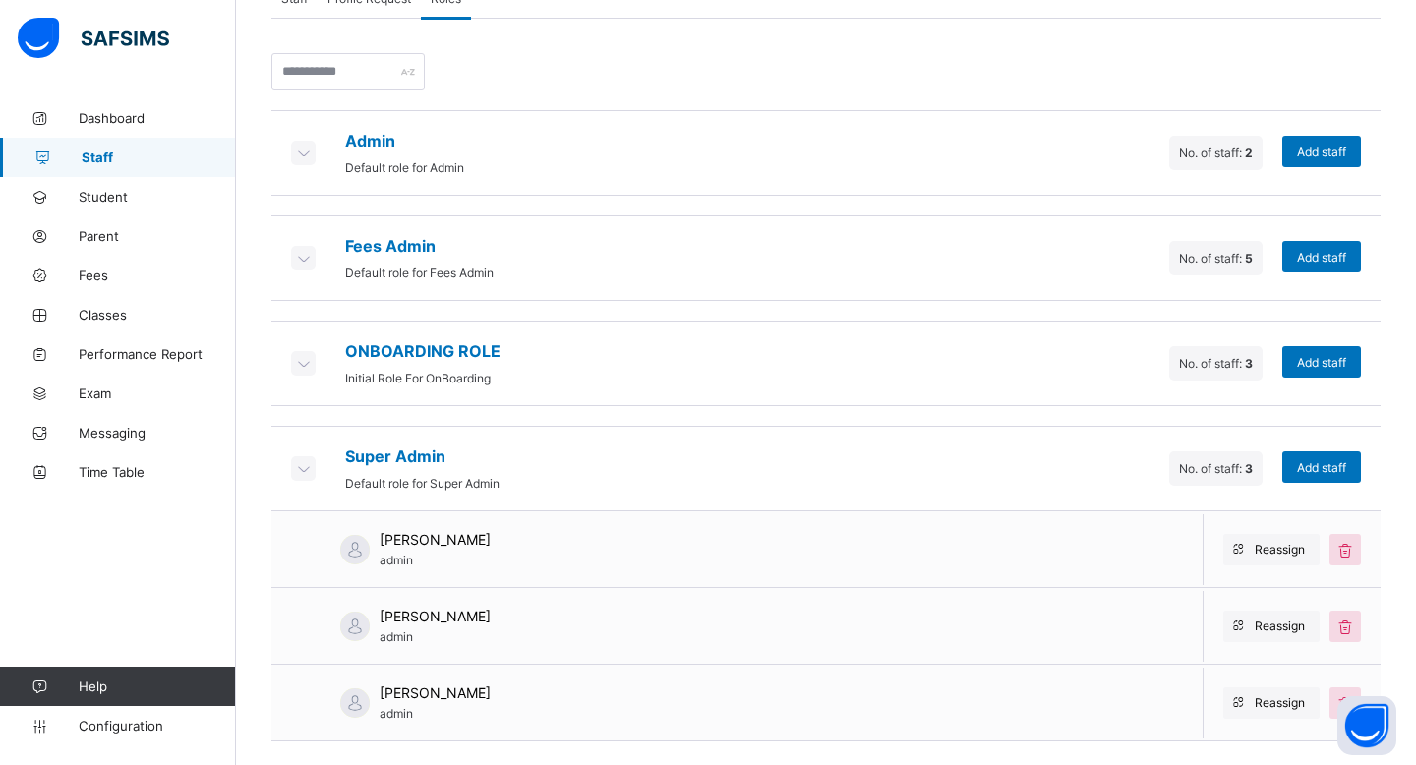
click at [306, 466] on icon at bounding box center [303, 468] width 22 height 20
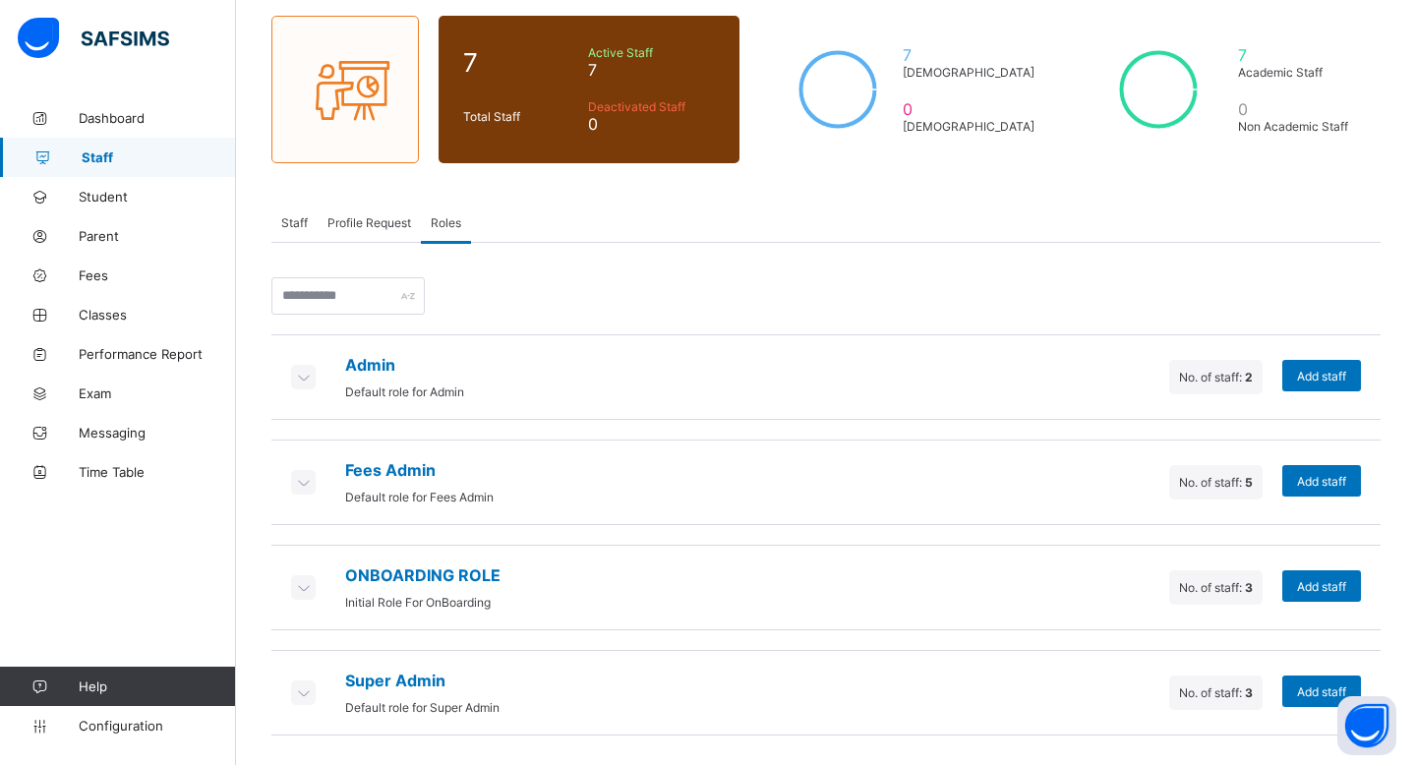
scroll to position [146, 0]
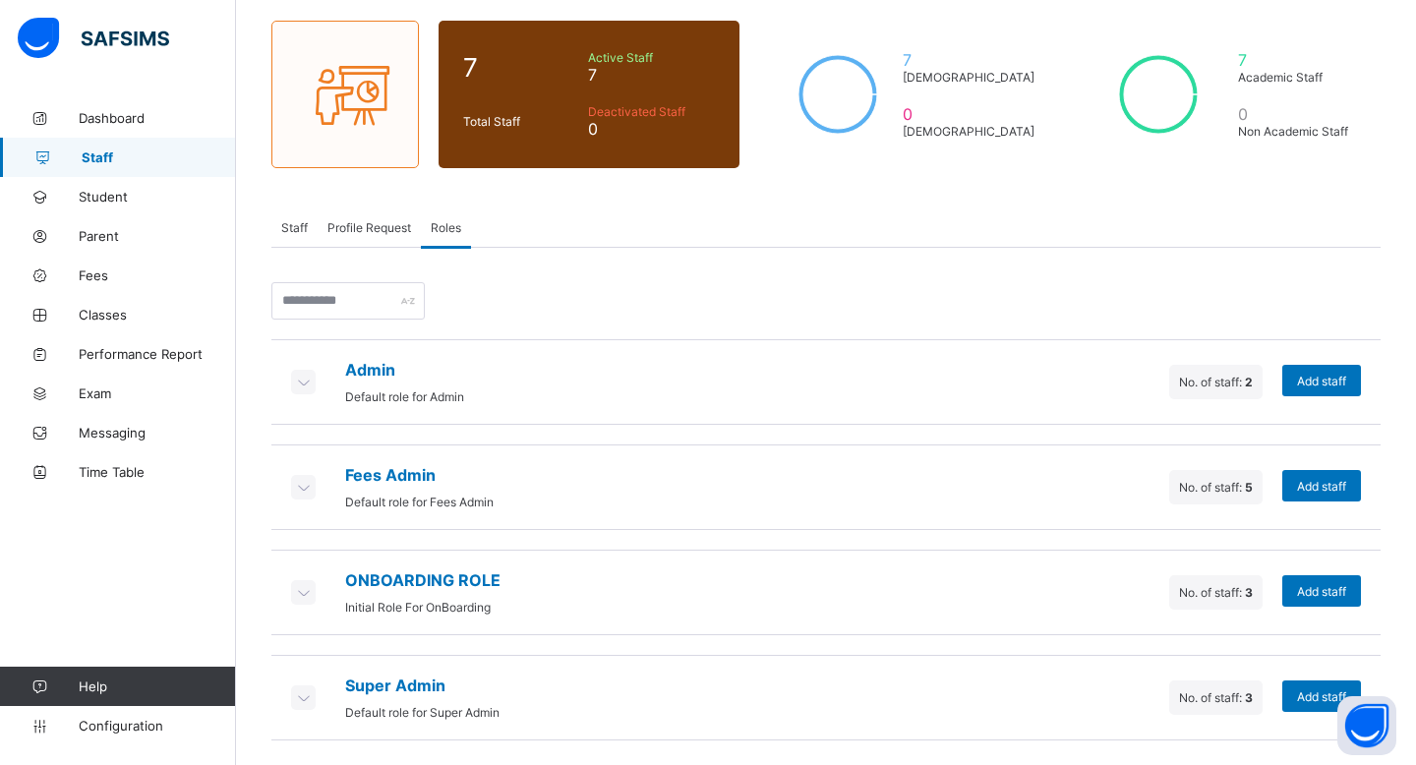
click at [307, 381] on icon at bounding box center [303, 382] width 22 height 20
click at [302, 377] on icon at bounding box center [303, 382] width 22 height 20
click at [399, 397] on span "Default role for Admin" at bounding box center [404, 396] width 119 height 15
click at [1203, 375] on span "No. of staff: 2" at bounding box center [1216, 382] width 74 height 15
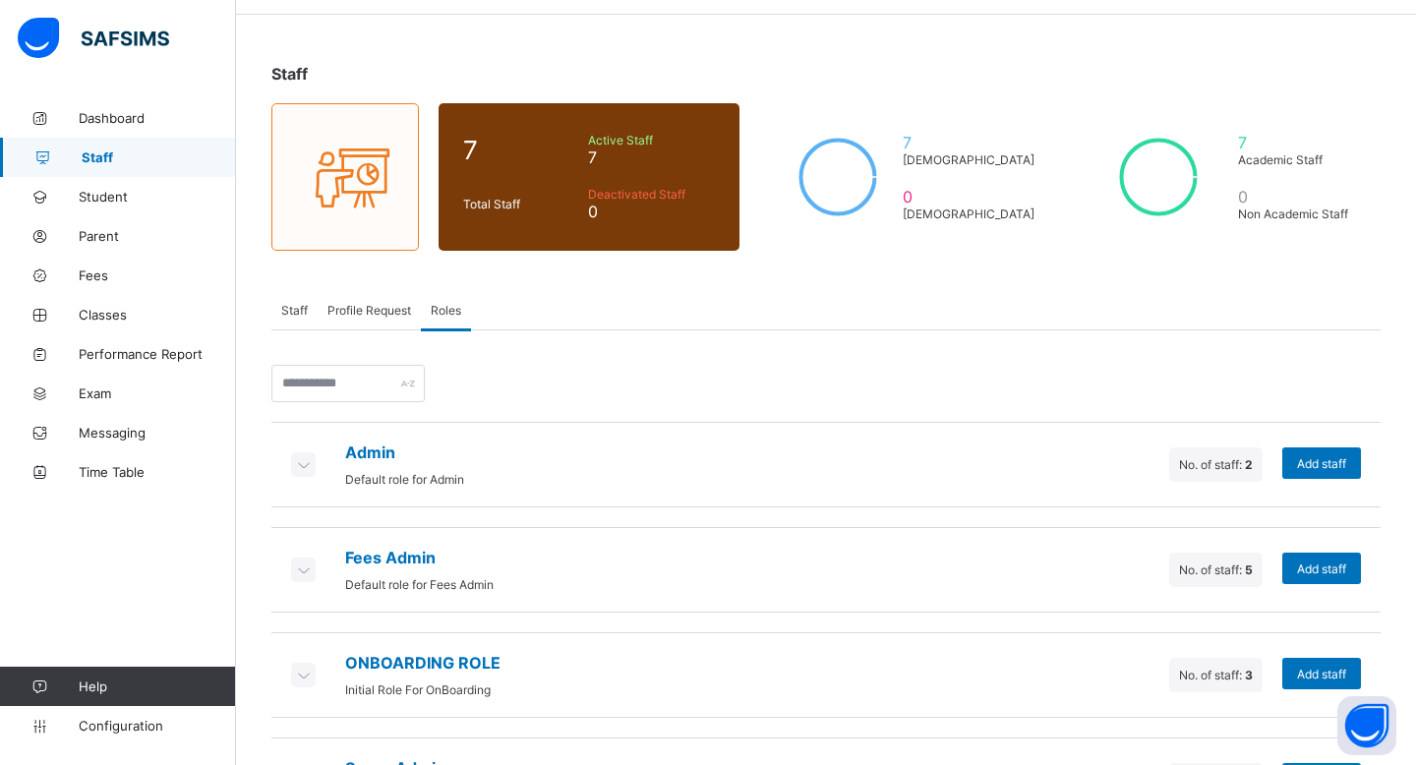
scroll to position [29, 0]
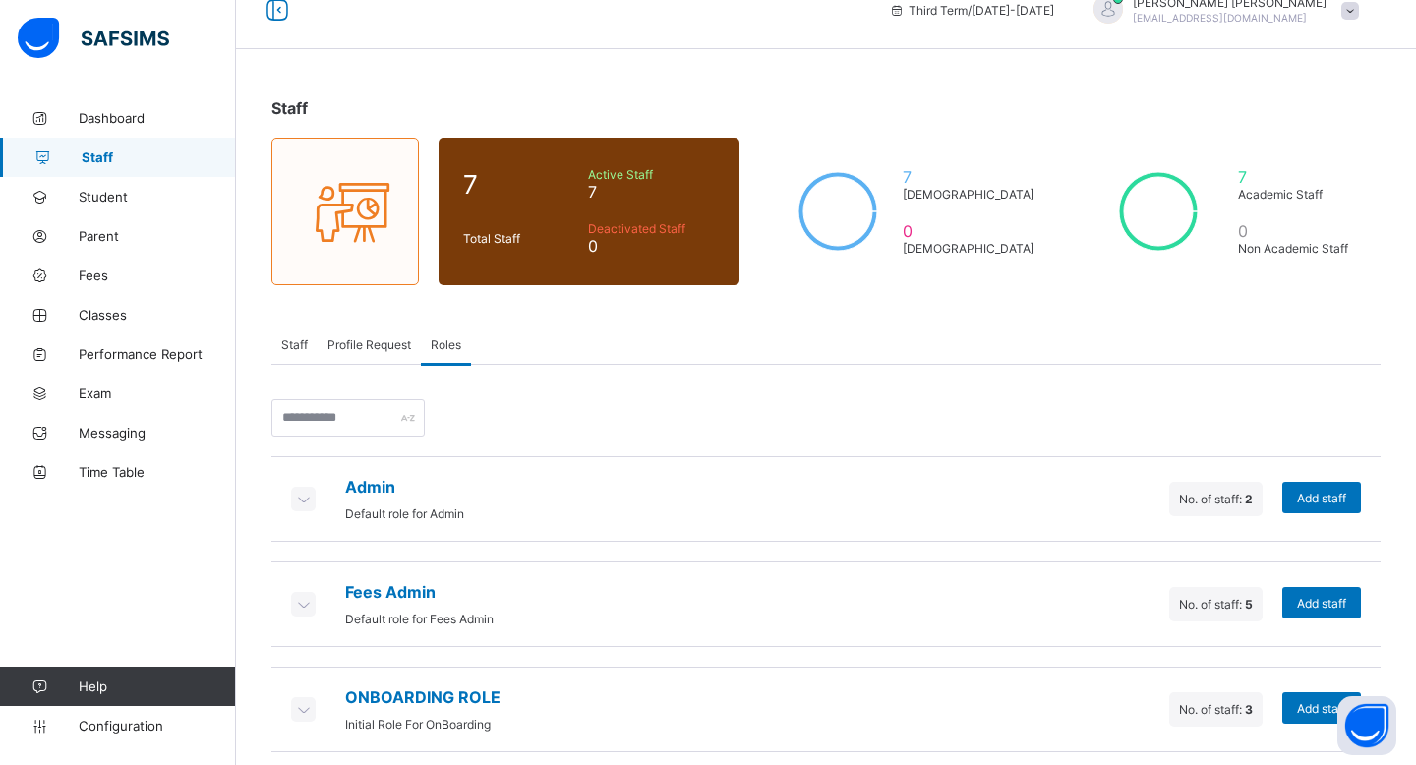
click at [306, 492] on icon at bounding box center [303, 499] width 22 height 20
click at [373, 331] on div "Profile Request" at bounding box center [369, 343] width 103 height 39
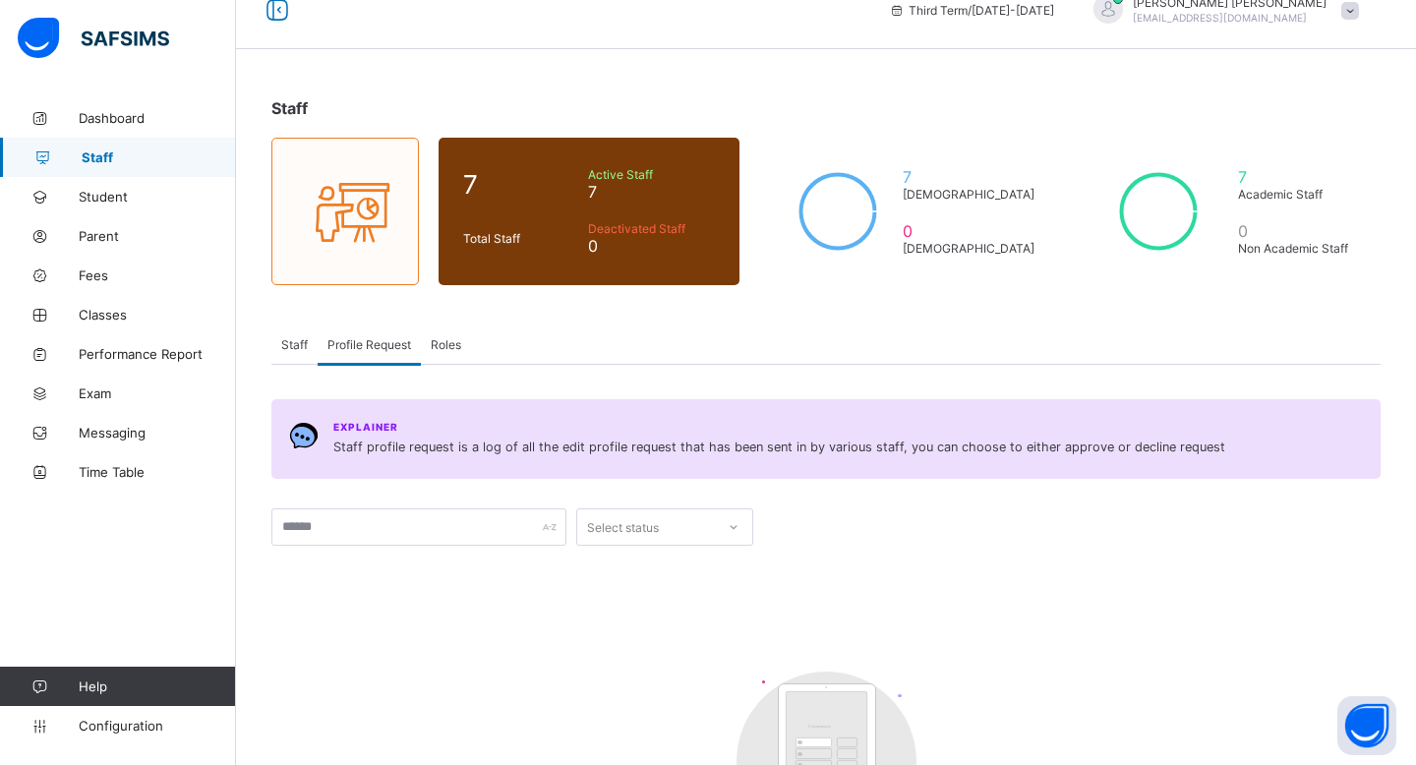
click at [298, 345] on span "Staff" at bounding box center [294, 344] width 27 height 15
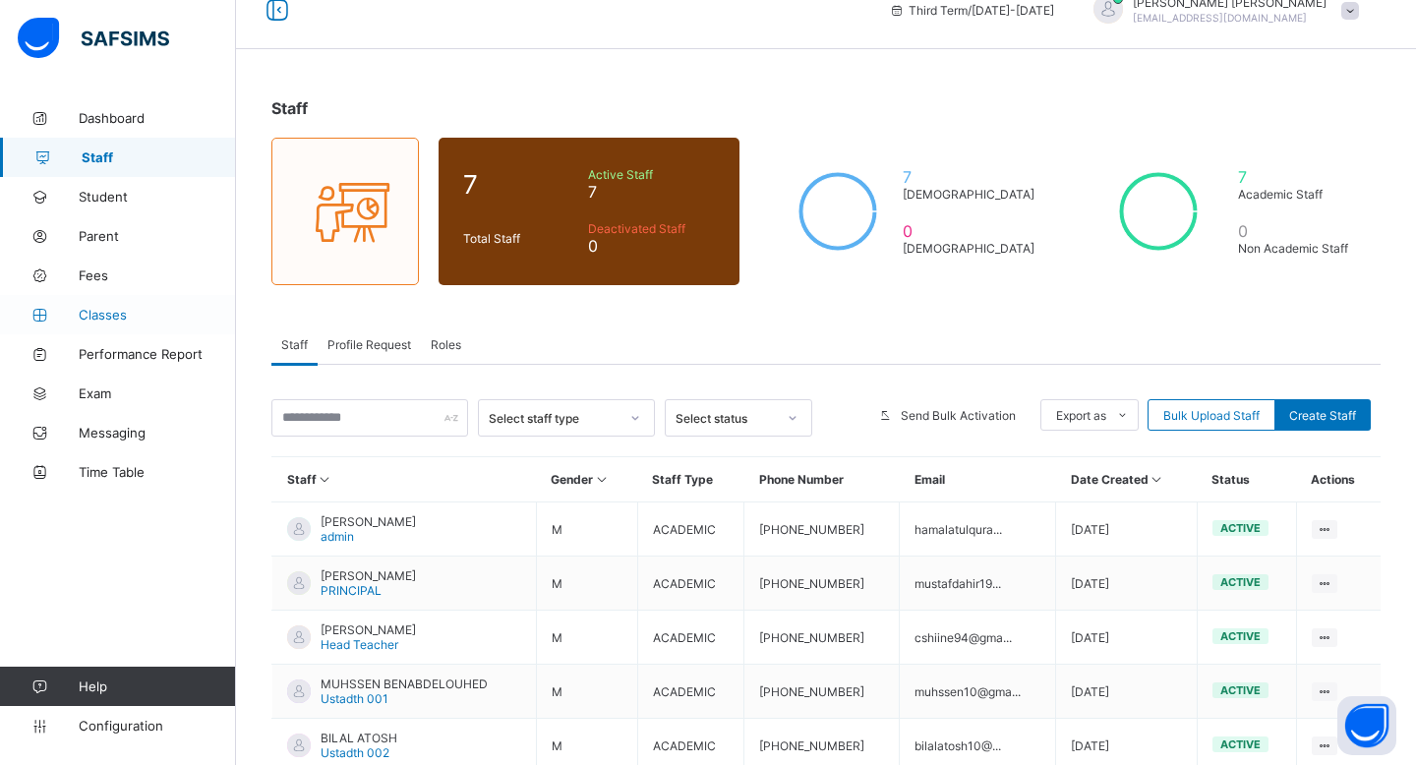
click at [120, 311] on span "Classes" at bounding box center [157, 315] width 157 height 16
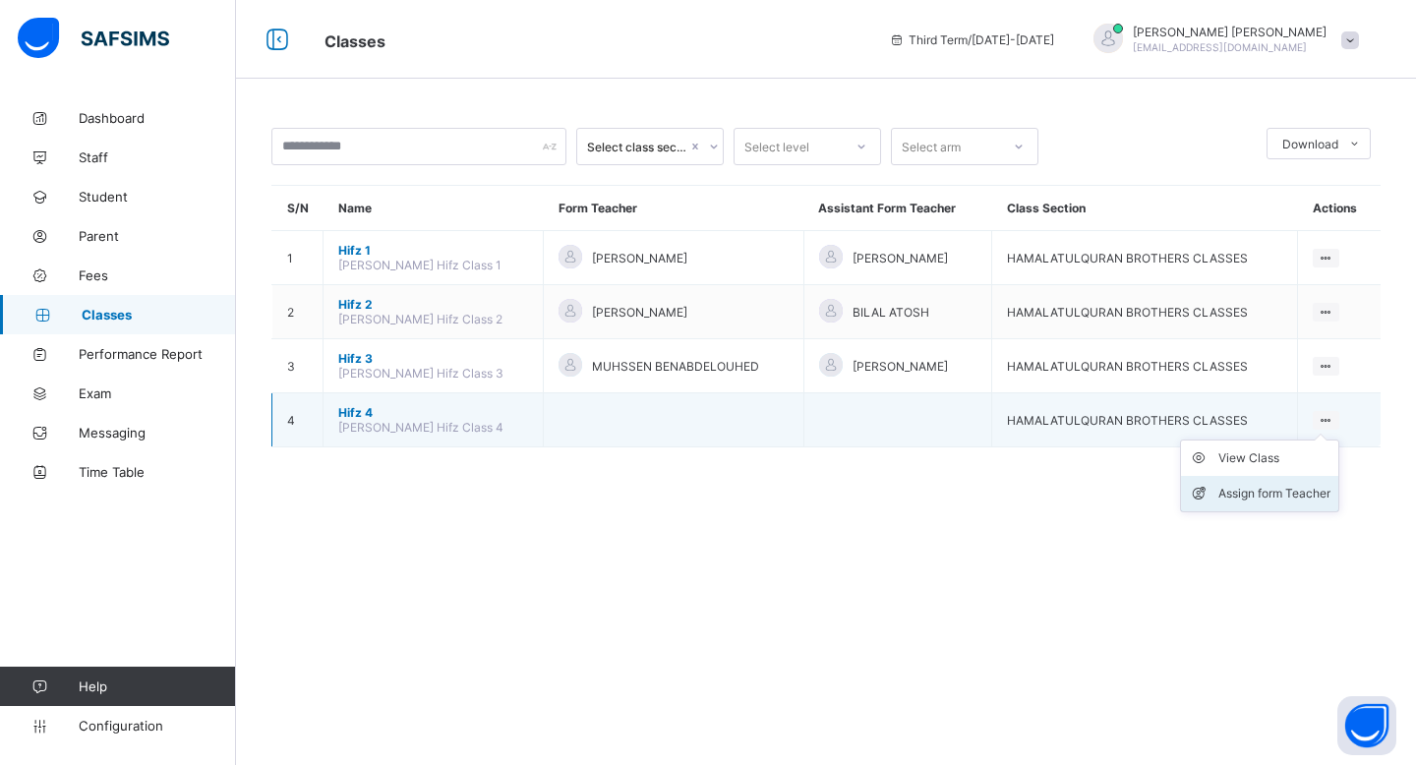
click at [1282, 486] on div "Assign form Teacher" at bounding box center [1274, 494] width 112 height 20
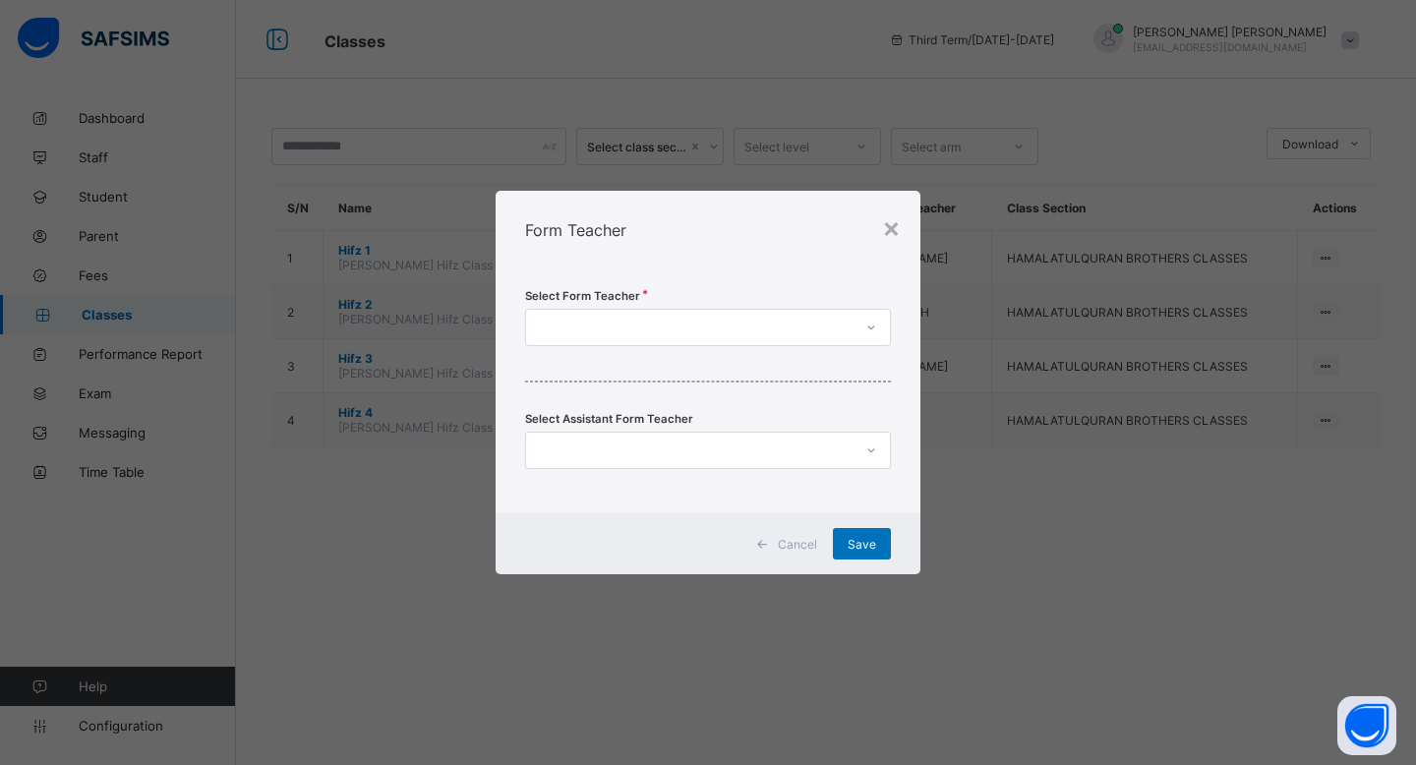
click at [659, 331] on div at bounding box center [689, 328] width 326 height 28
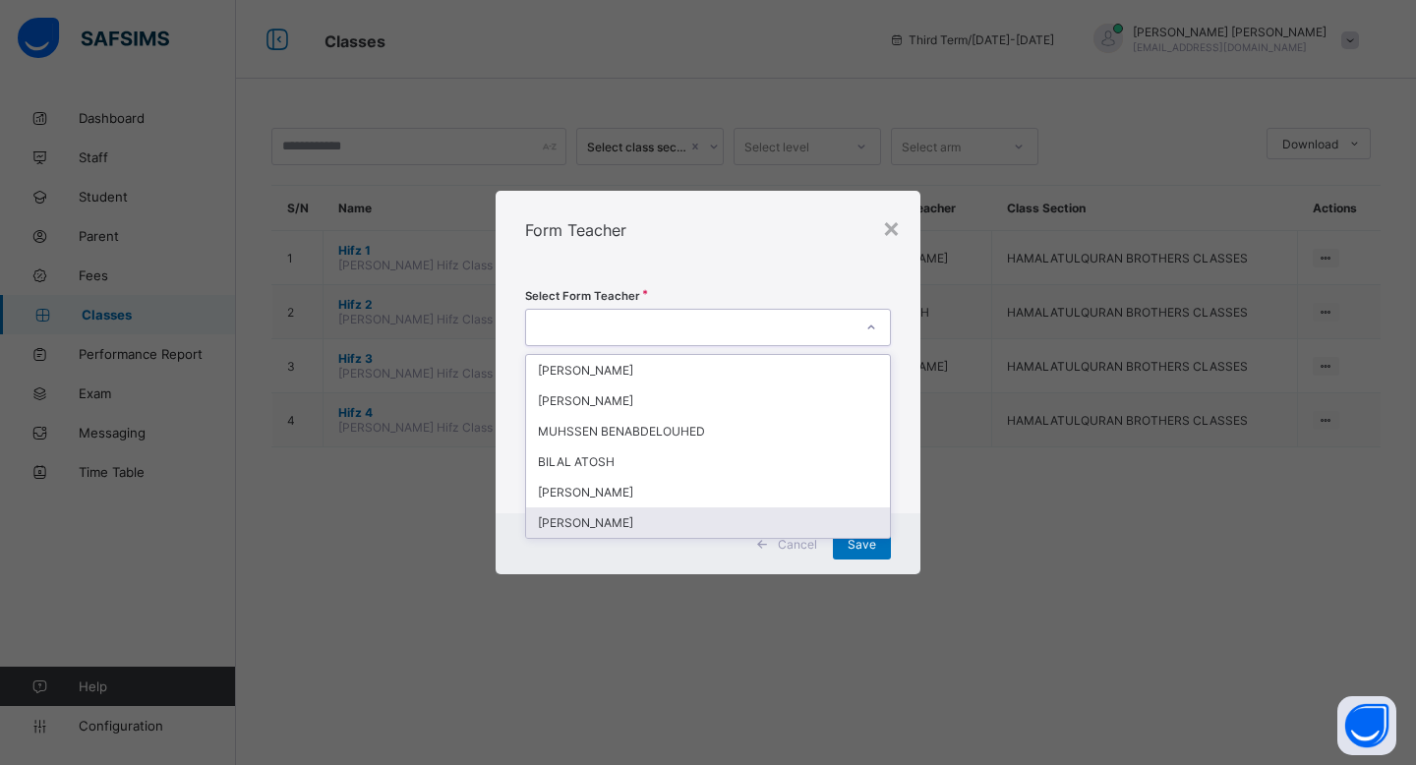
click at [650, 526] on div "[PERSON_NAME]" at bounding box center [708, 522] width 364 height 30
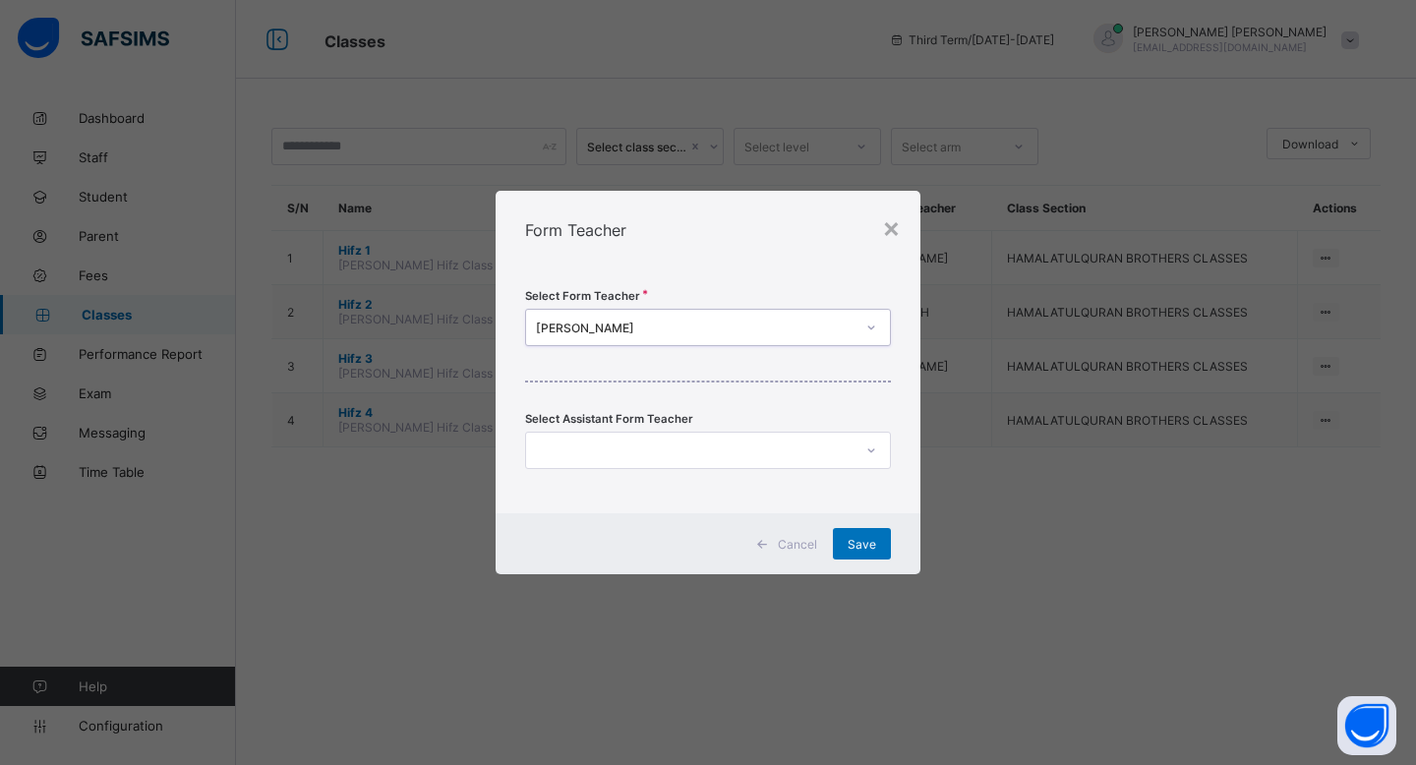
click at [787, 453] on div at bounding box center [689, 451] width 326 height 28
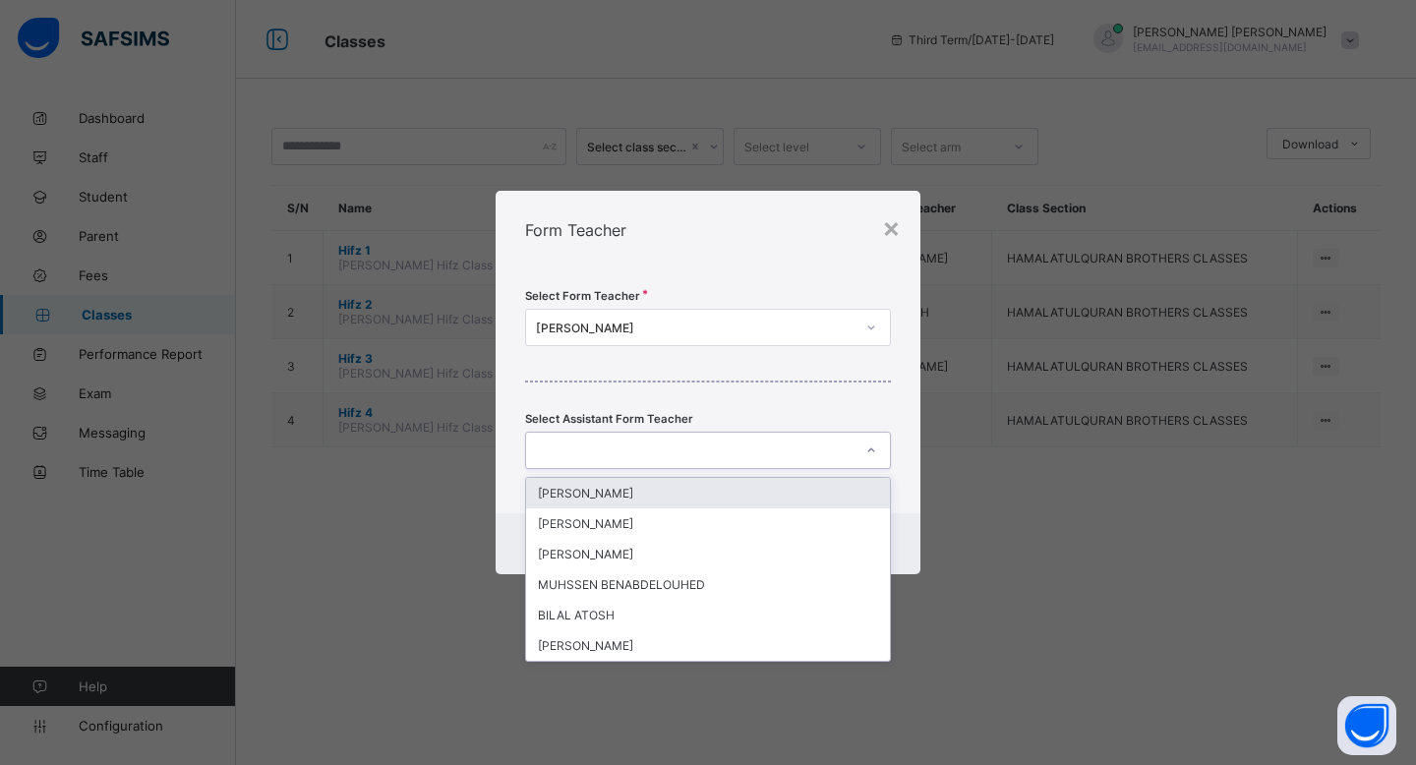
click at [904, 493] on div "Select Form Teacher [PERSON_NAME] Select Assistant Form Teacher option [PERSON_…" at bounding box center [708, 391] width 425 height 244
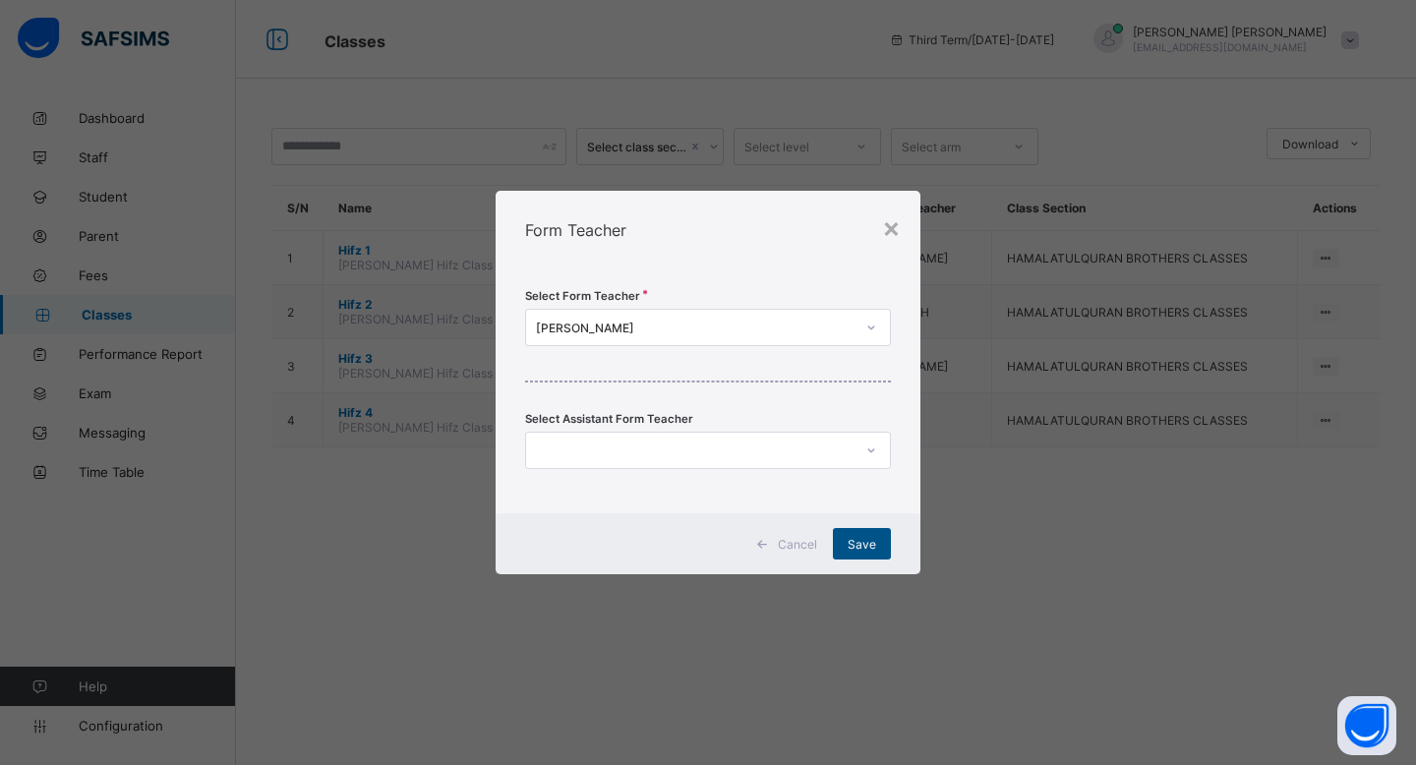
click at [878, 542] on div "Save" at bounding box center [862, 543] width 58 height 31
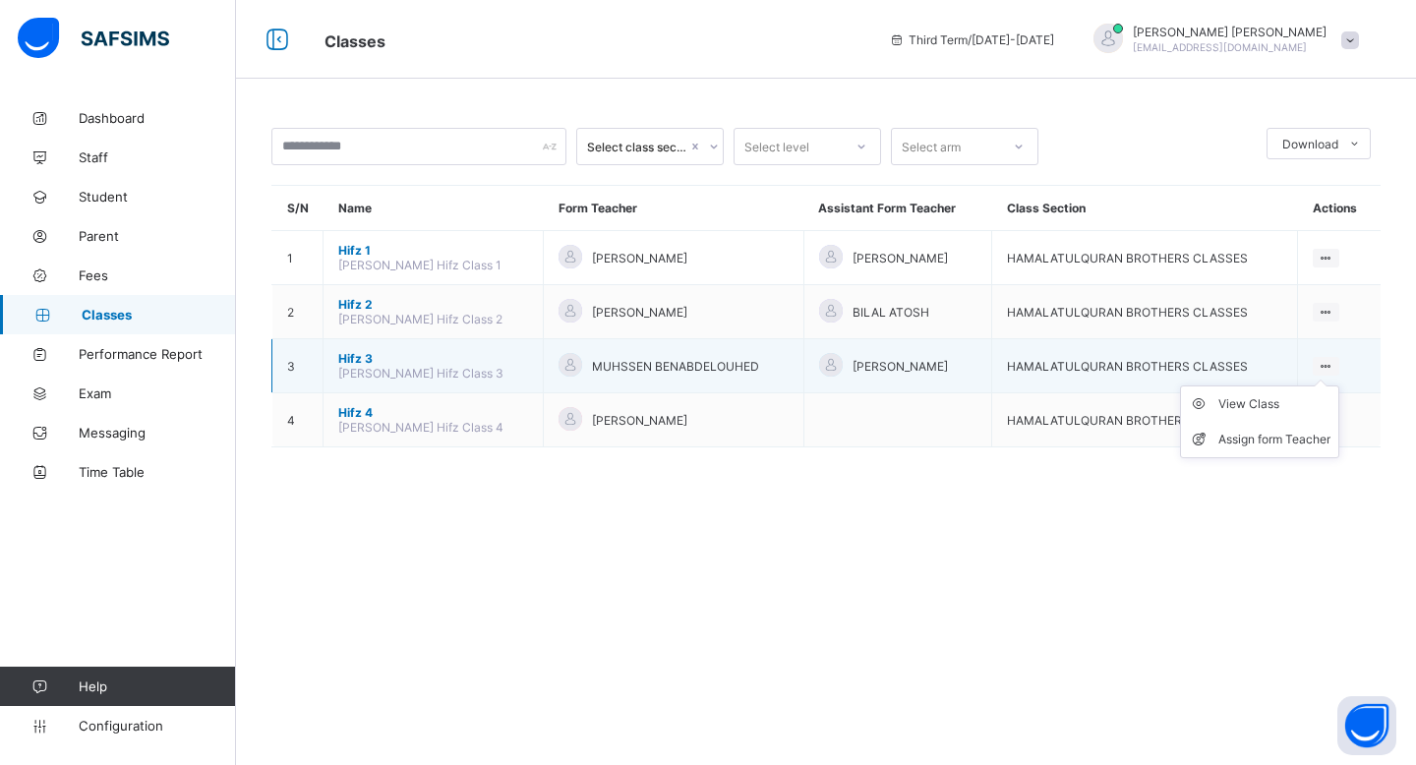
click at [1325, 385] on ul "View Class Assign form Teacher" at bounding box center [1259, 421] width 159 height 73
